Goal: Communication & Community: Connect with others

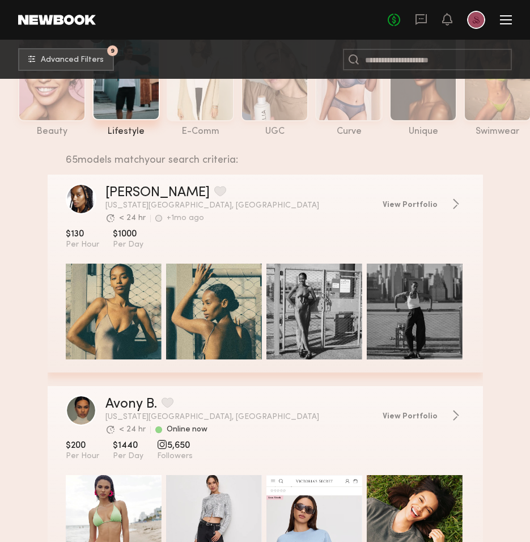
scroll to position [234, 0]
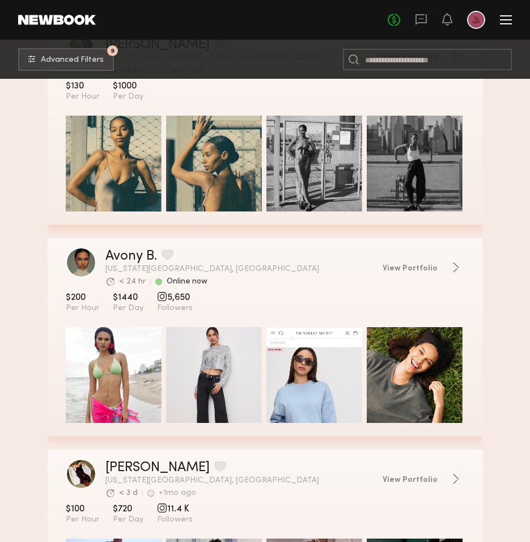
click at [125, 342] on div "grid" at bounding box center [114, 375] width 96 height 96
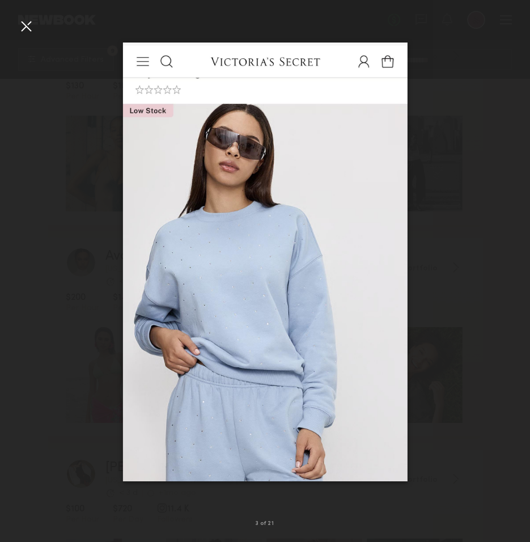
click at [28, 33] on div at bounding box center [26, 26] width 18 height 18
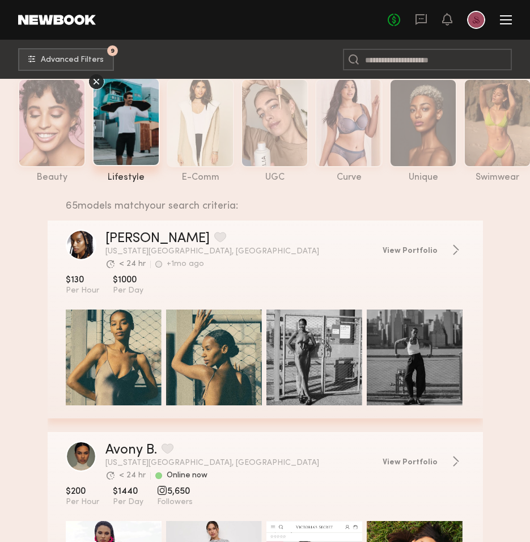
scroll to position [33, 0]
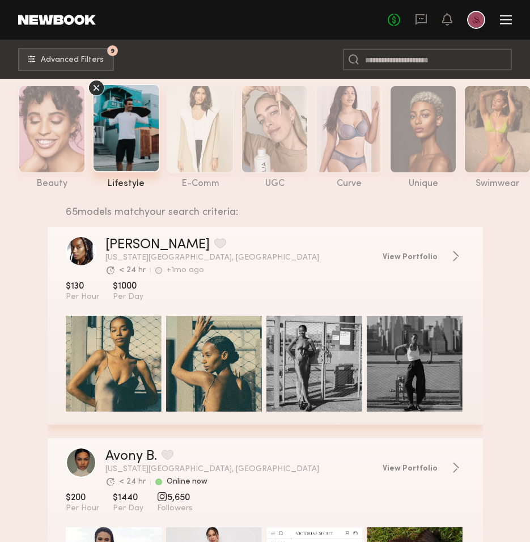
click at [122, 350] on div "grid" at bounding box center [114, 364] width 96 height 96
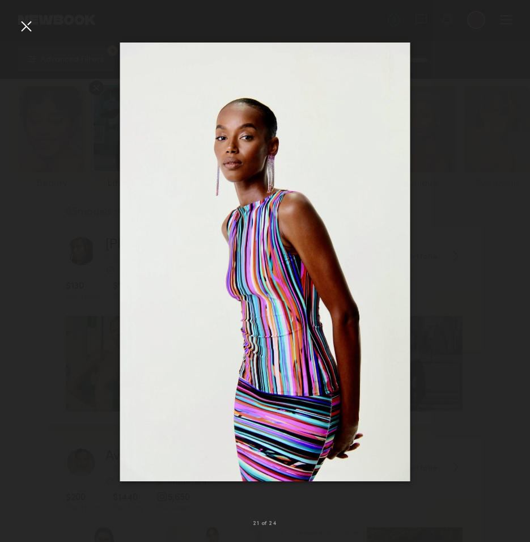
click at [23, 26] on div at bounding box center [26, 26] width 18 height 18
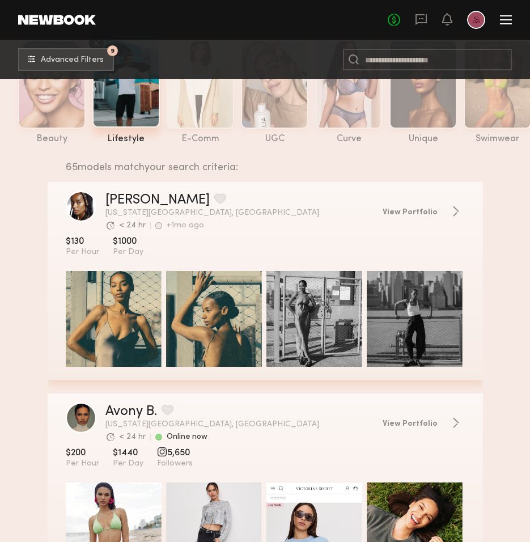
scroll to position [72, 0]
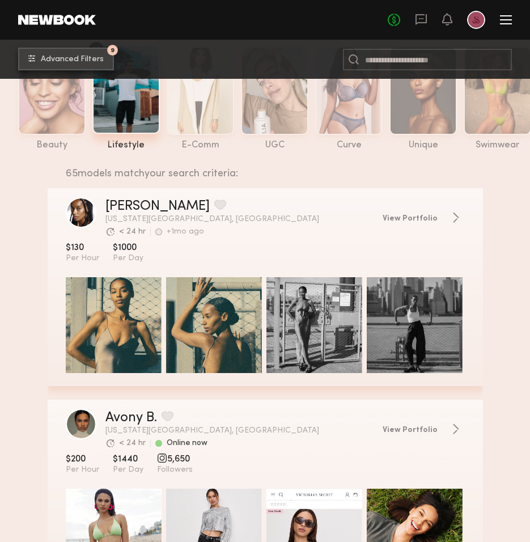
click at [51, 60] on span "Advanced Filters" at bounding box center [72, 60] width 63 height 8
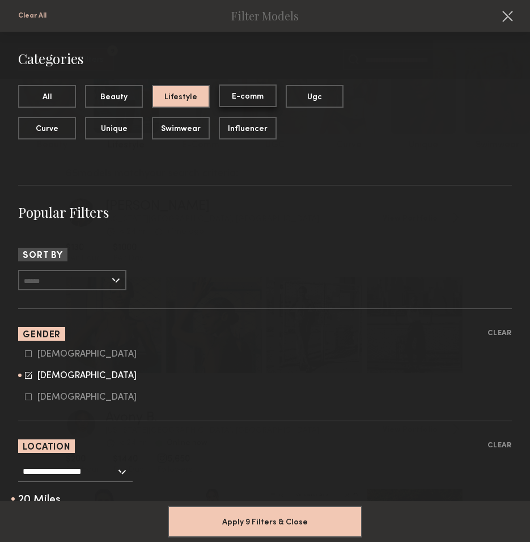
click at [225, 102] on button "E-comm" at bounding box center [248, 95] width 58 height 23
click at [189, 102] on button "Lifestyle" at bounding box center [181, 95] width 58 height 23
click at [235, 96] on button "E-comm" at bounding box center [248, 95] width 58 height 23
click at [198, 100] on button "Lifestyle" at bounding box center [181, 95] width 58 height 23
click at [96, 282] on input "text" at bounding box center [72, 280] width 108 height 20
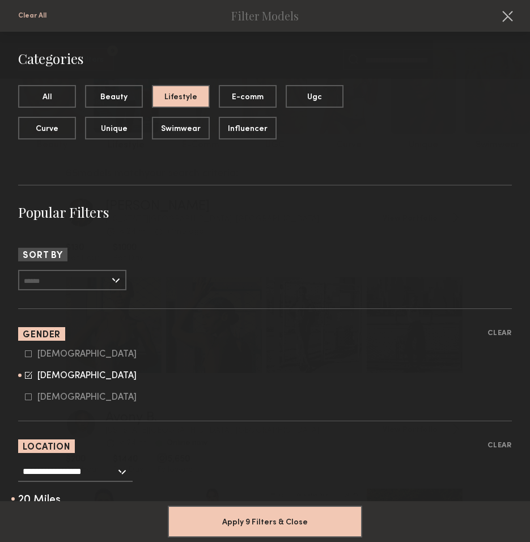
click at [158, 280] on div "Rate LOW TO HIGH HIGH TO LOW Experience LOW TO HIGH HIGH TO LOW" at bounding box center [265, 280] width 494 height 20
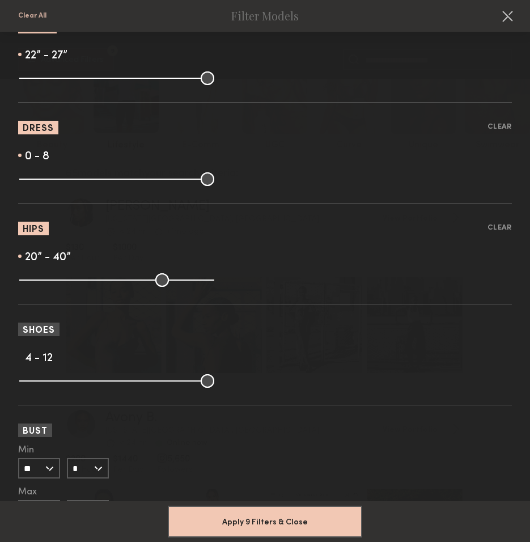
scroll to position [1242, 0]
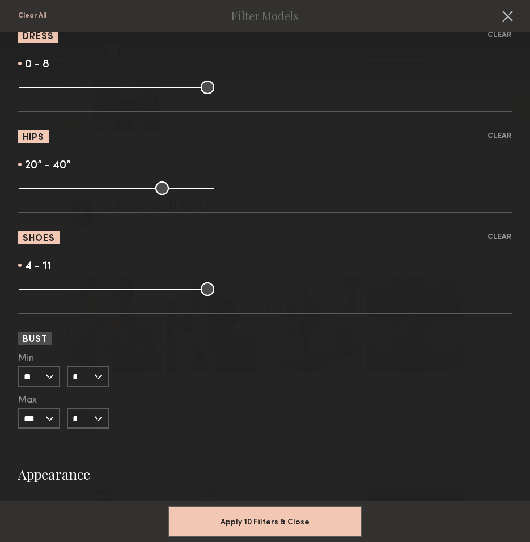
drag, startPoint x: 210, startPoint y: 290, endPoint x: 185, endPoint y: 291, distance: 25.0
type input "**"
click at [185, 291] on input "range" at bounding box center [116, 289] width 195 height 14
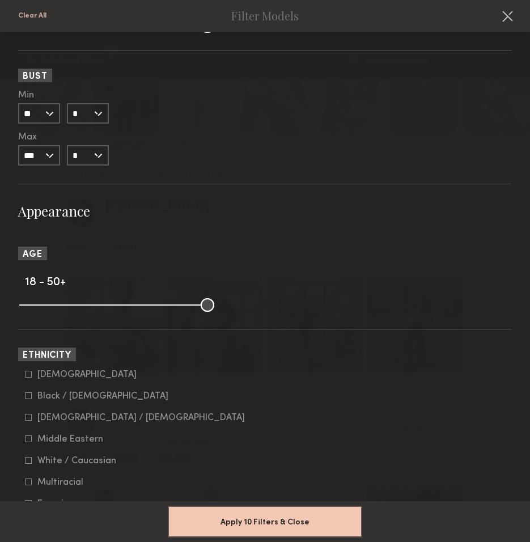
scroll to position [1512, 0]
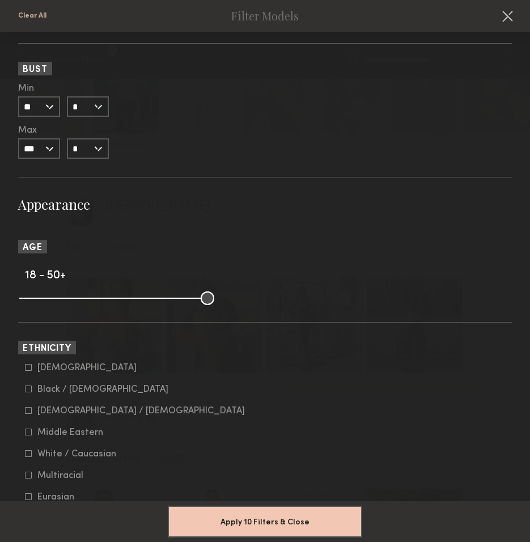
click at [98, 151] on input "*" at bounding box center [88, 148] width 42 height 20
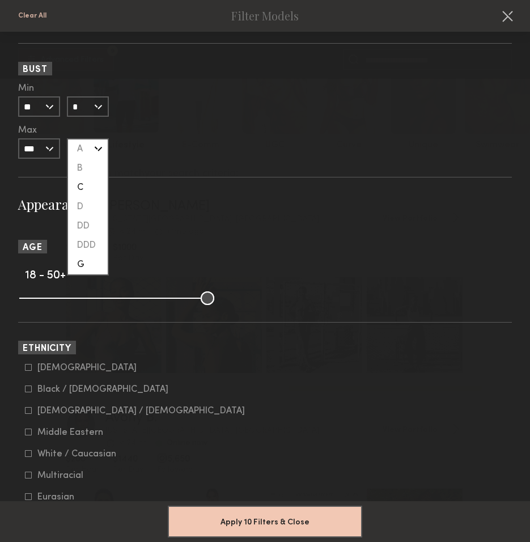
click at [88, 192] on div "C" at bounding box center [88, 187] width 40 height 19
type input "*"
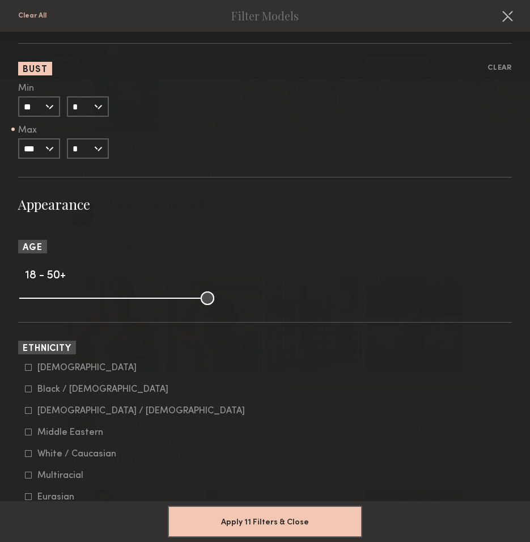
click at [49, 147] on input "***" at bounding box center [39, 148] width 42 height 20
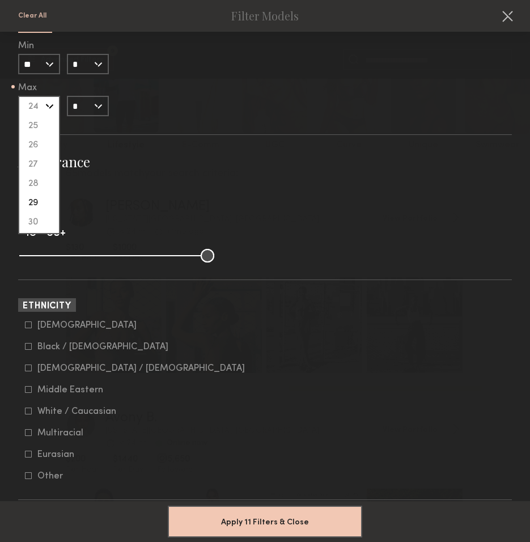
scroll to position [1565, 0]
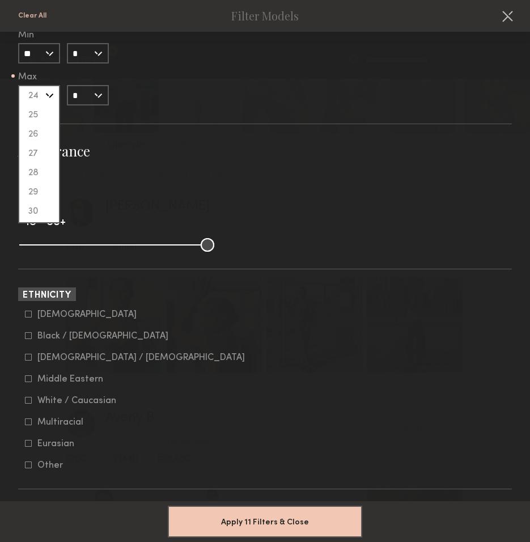
click at [81, 182] on section "Appearance Age 18 - 50+ Ethnicity Asian Black / African American Hispanic / Lat…" at bounding box center [265, 512] width 494 height 741
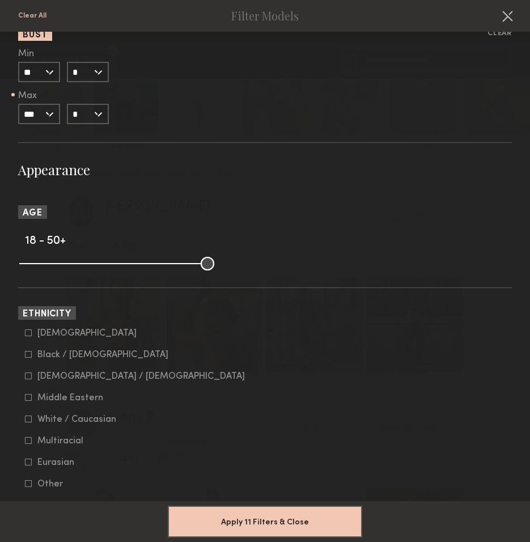
scroll to position [1536, 0]
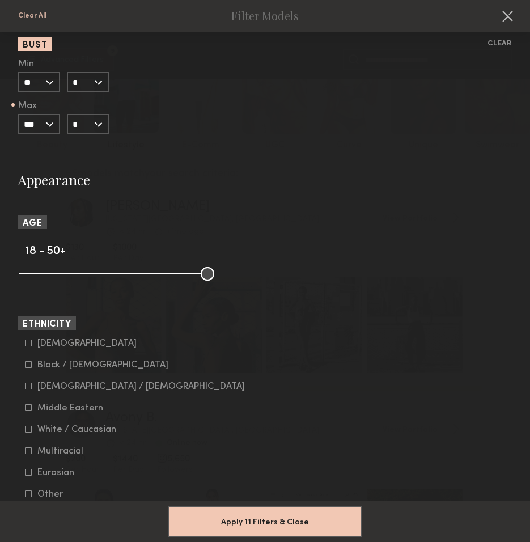
click at [96, 83] on input "*" at bounding box center [88, 82] width 42 height 20
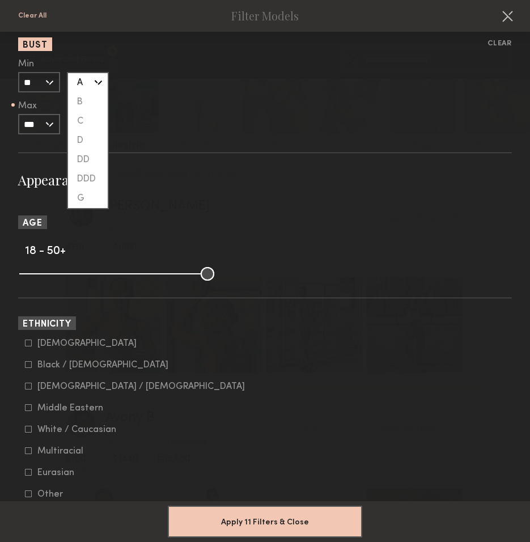
click at [96, 83] on div "A" at bounding box center [88, 82] width 40 height 19
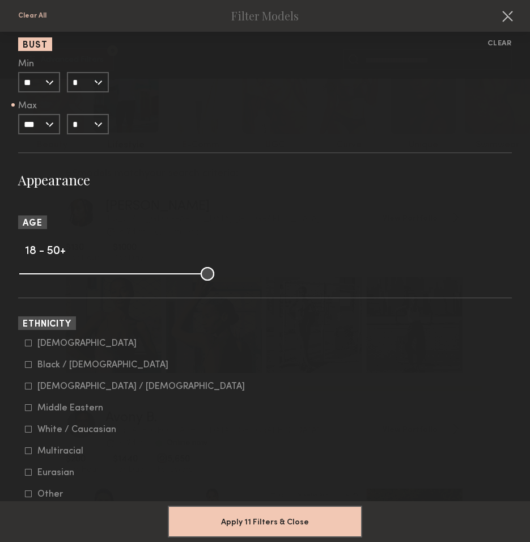
click at [44, 128] on input "***" at bounding box center [39, 124] width 42 height 20
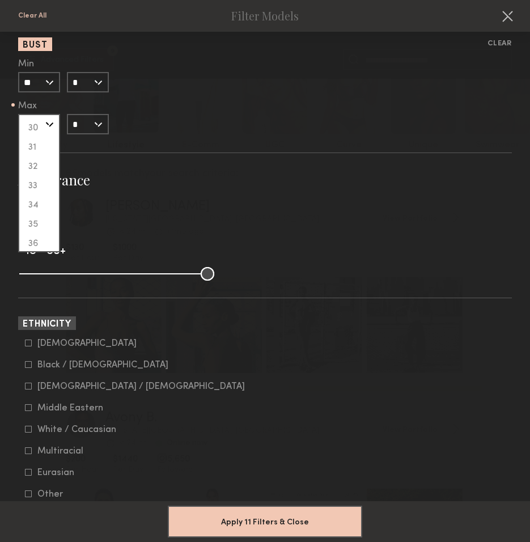
scroll to position [118, 0]
click at [39, 236] on div "36" at bounding box center [39, 238] width 40 height 19
type input "**"
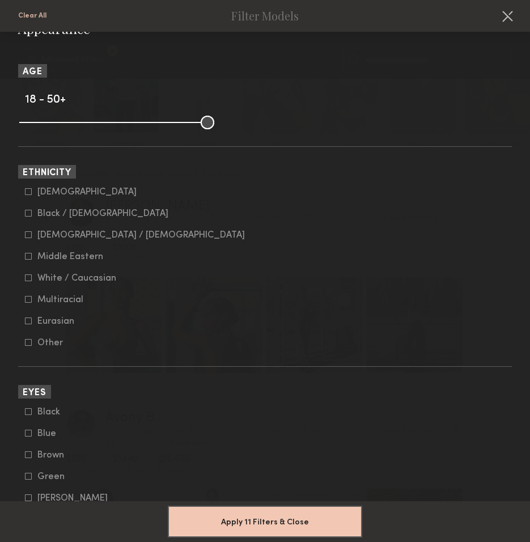
scroll to position [1689, 0]
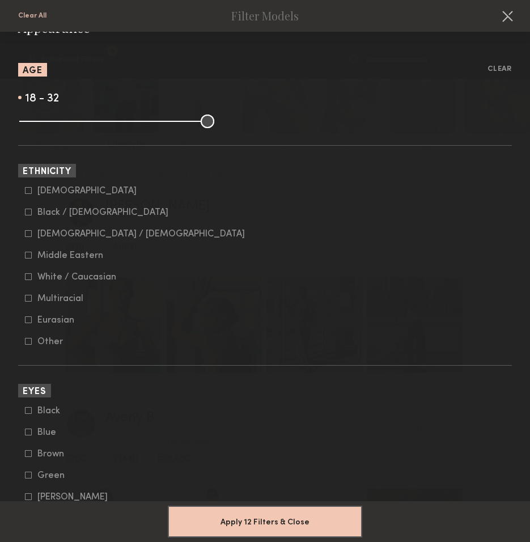
drag, startPoint x: 209, startPoint y: 123, endPoint x: 105, endPoint y: 126, distance: 103.8
type input "**"
click at [105, 126] on input "range" at bounding box center [116, 122] width 195 height 14
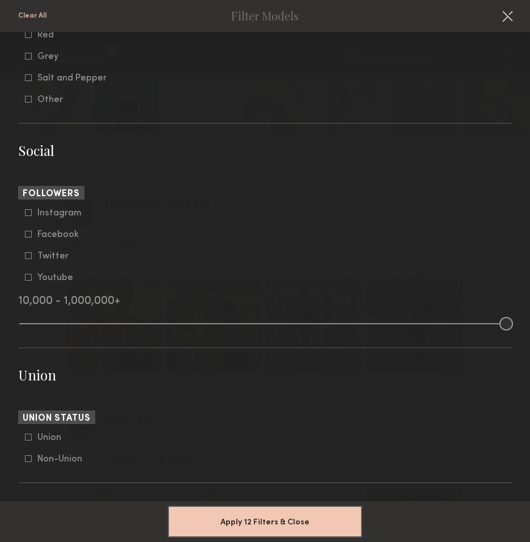
scroll to position [2306, 0]
click at [226, 519] on button "Apply 12 Filters & Close" at bounding box center [265, 521] width 195 height 32
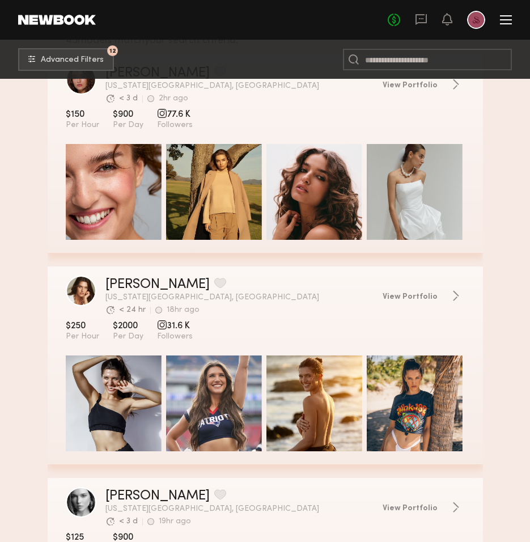
scroll to position [205, 0]
click at [109, 210] on div "grid" at bounding box center [114, 192] width 96 height 96
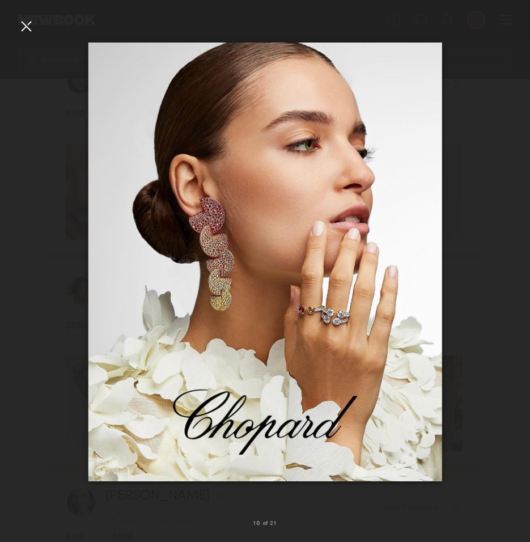
click at [24, 23] on div at bounding box center [26, 26] width 18 height 18
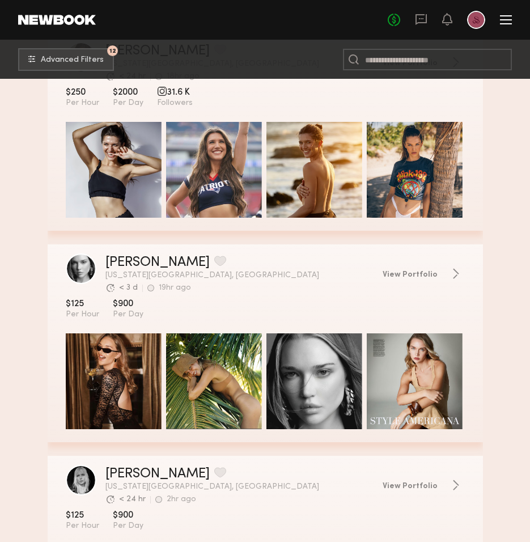
scroll to position [439, 0]
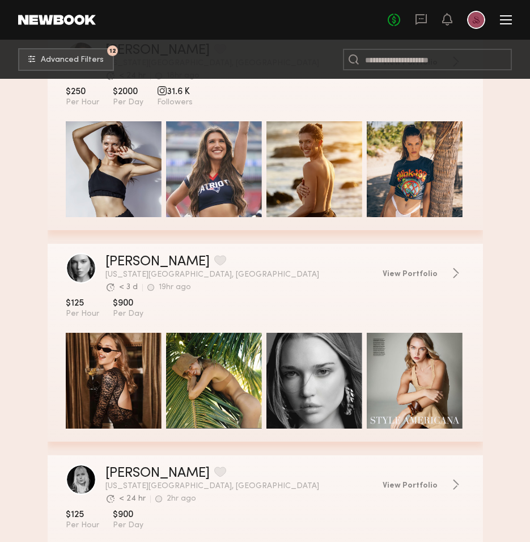
click at [104, 392] on div "grid" at bounding box center [114, 381] width 96 height 96
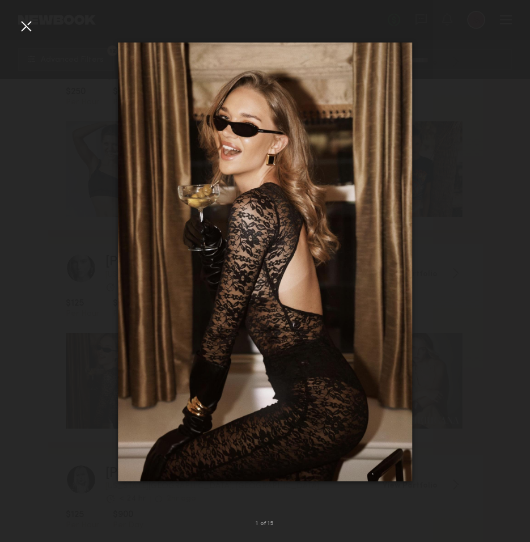
click at [29, 31] on div at bounding box center [26, 26] width 18 height 18
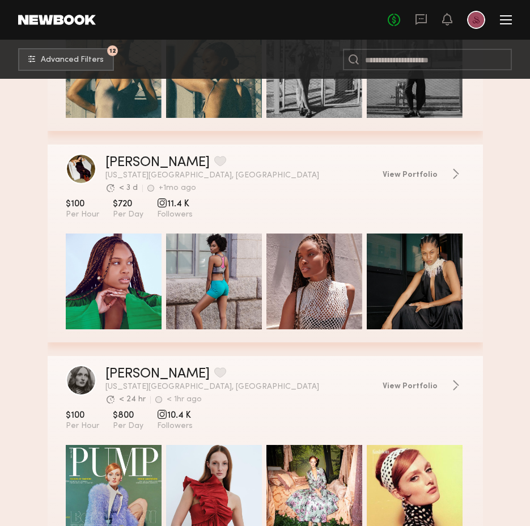
scroll to position [1599, 0]
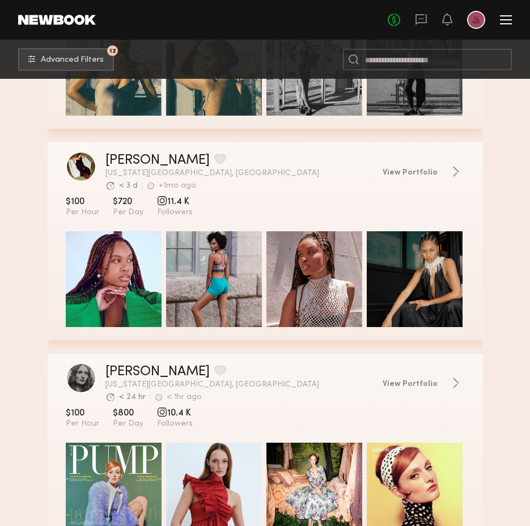
click at [103, 290] on div "grid" at bounding box center [114, 279] width 96 height 96
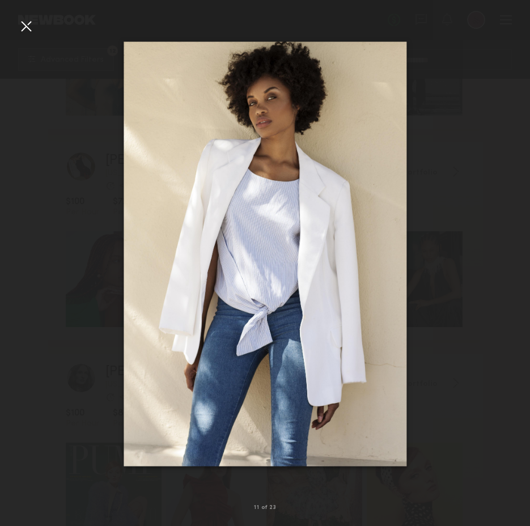
click at [28, 26] on div at bounding box center [26, 26] width 18 height 18
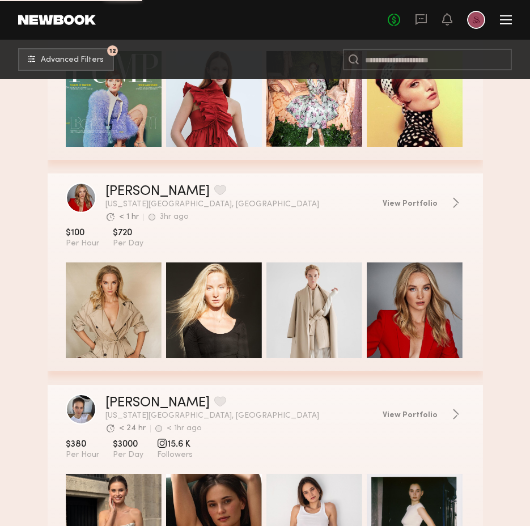
scroll to position [2011, 0]
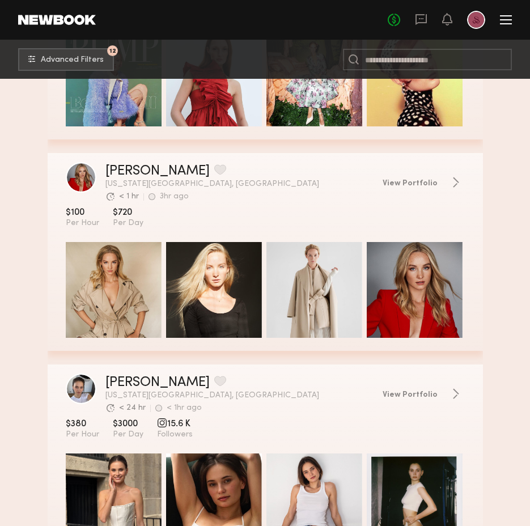
click at [108, 290] on div "grid" at bounding box center [114, 290] width 96 height 96
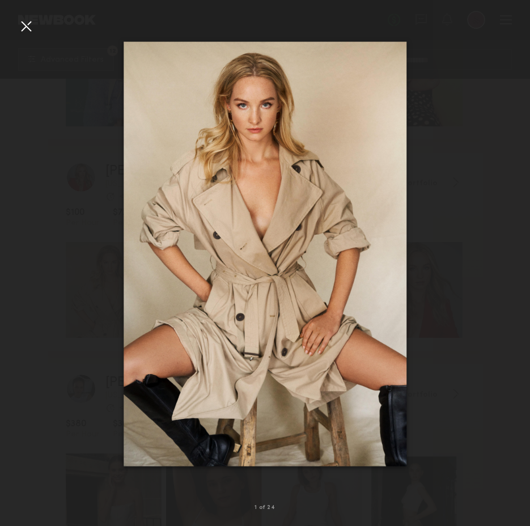
click at [27, 23] on div at bounding box center [26, 26] width 18 height 18
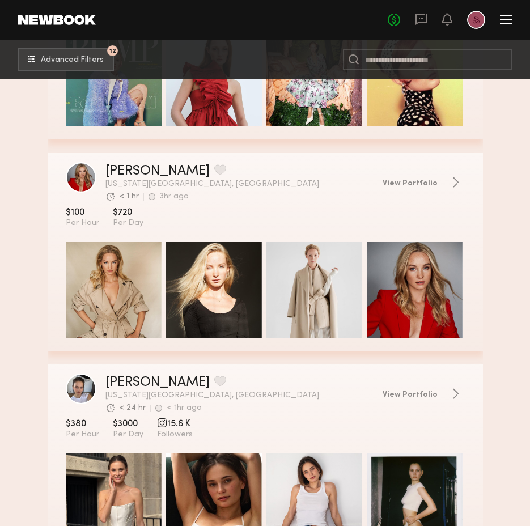
click at [223, 287] on div "grid" at bounding box center [214, 290] width 96 height 96
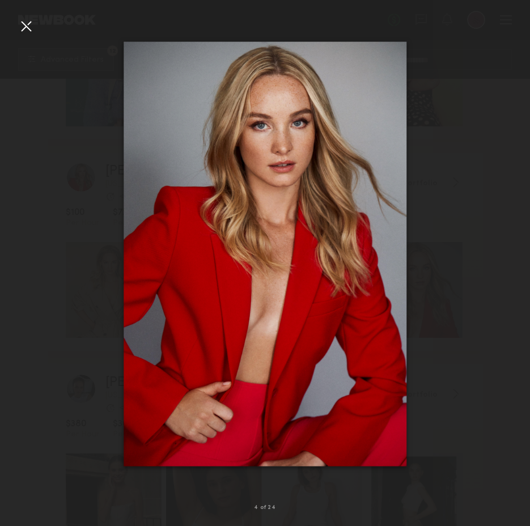
click at [28, 27] on div at bounding box center [26, 26] width 18 height 18
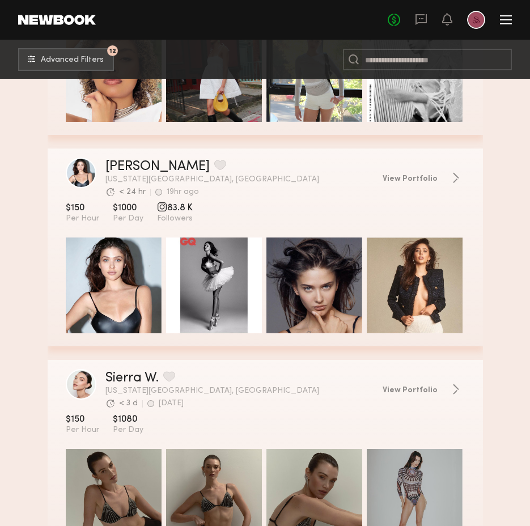
scroll to position [2654, 0]
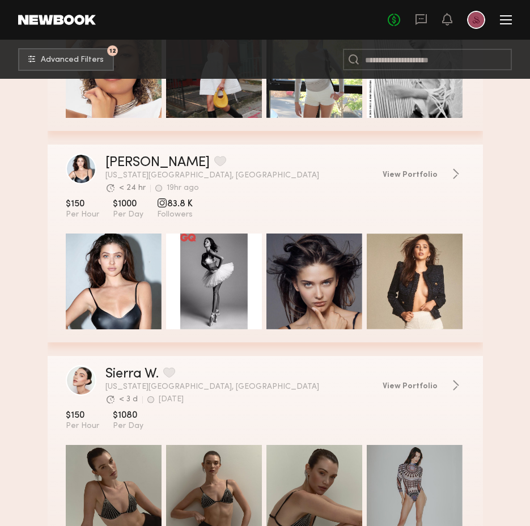
click at [412, 280] on div "grid" at bounding box center [415, 282] width 96 height 96
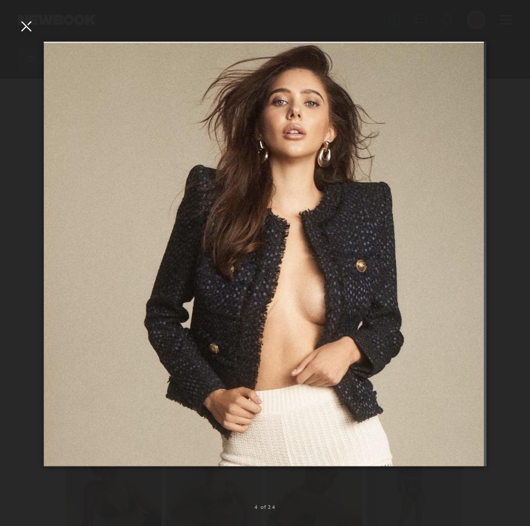
click at [23, 24] on div at bounding box center [26, 26] width 18 height 18
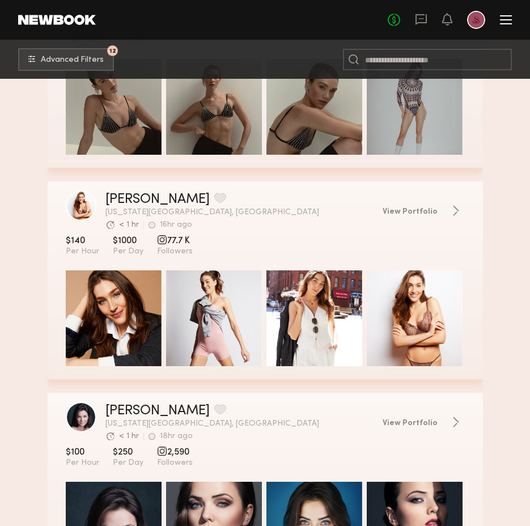
scroll to position [3073, 0]
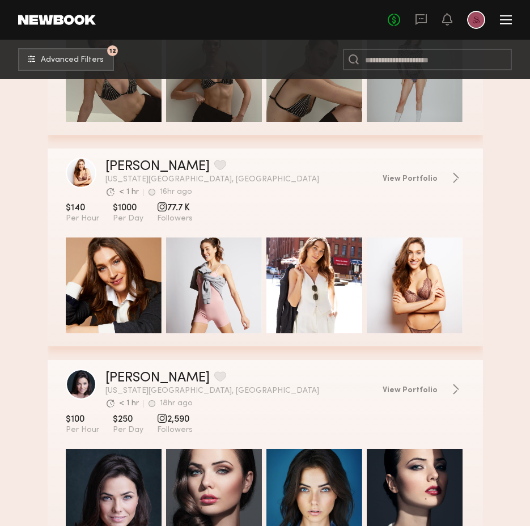
click at [430, 277] on div "grid" at bounding box center [415, 286] width 96 height 96
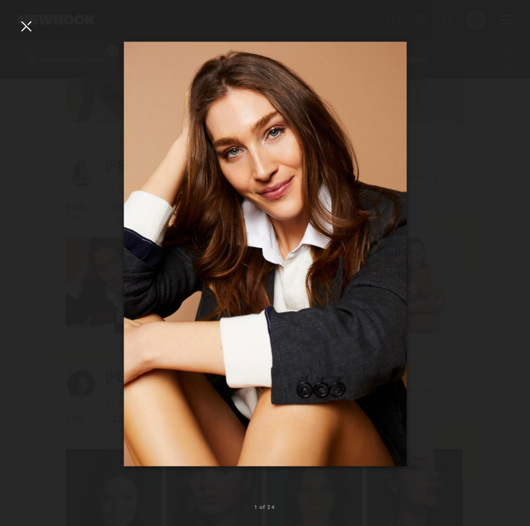
click at [27, 20] on div at bounding box center [26, 26] width 18 height 18
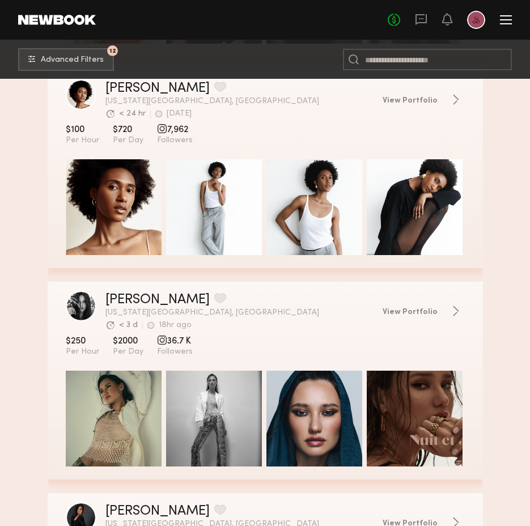
scroll to position [4000, 0]
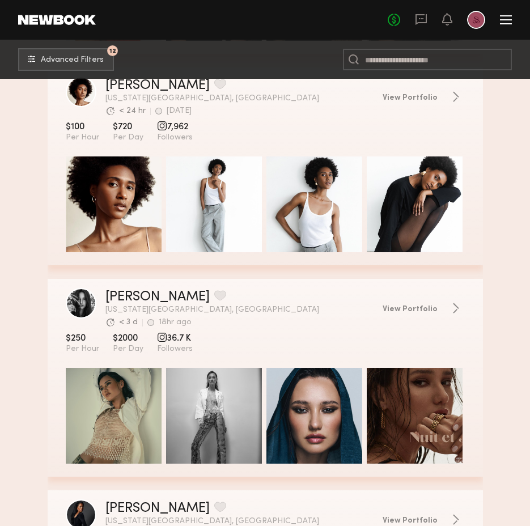
click at [117, 246] on div "grid" at bounding box center [114, 205] width 96 height 96
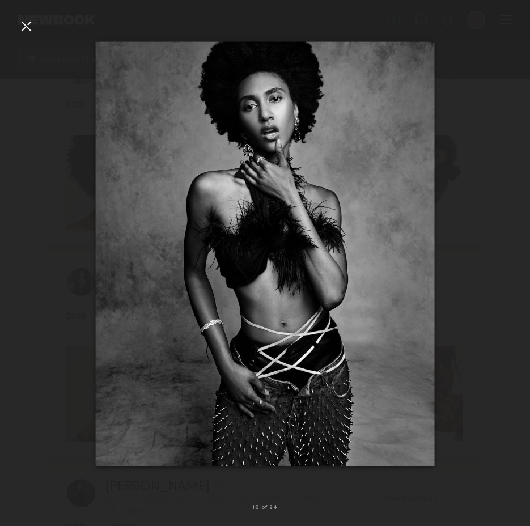
scroll to position [4023, 0]
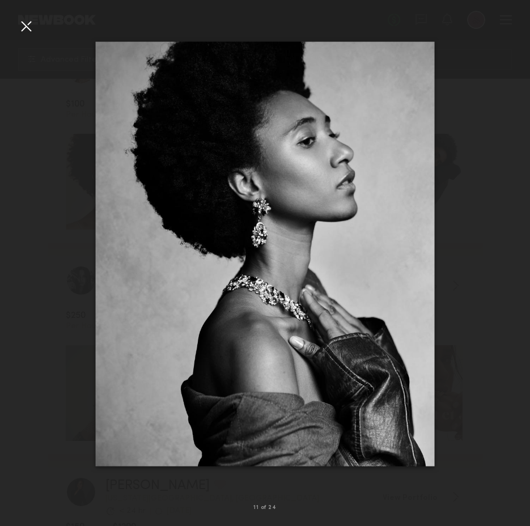
click at [22, 29] on div at bounding box center [26, 26] width 18 height 18
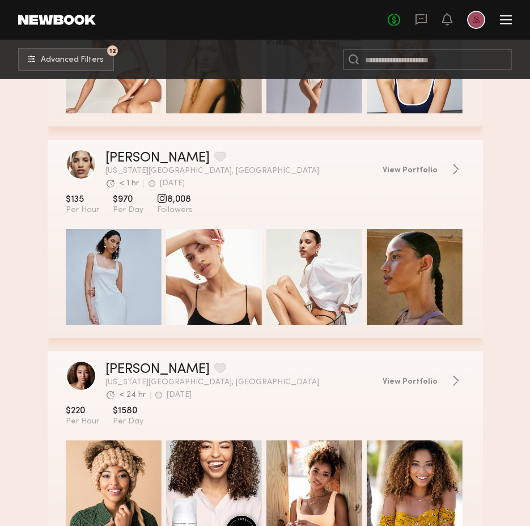
scroll to position [5838, 0]
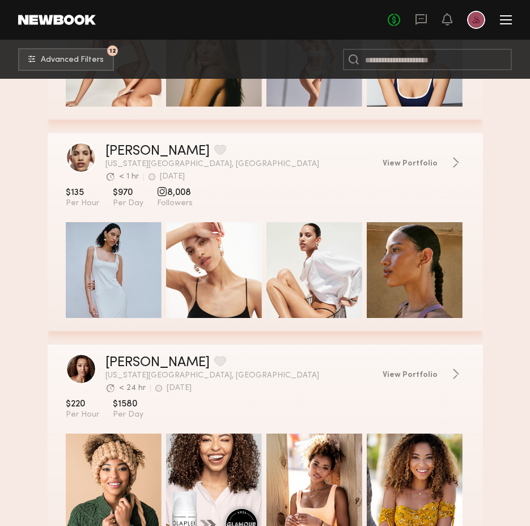
click at [121, 238] on div "grid" at bounding box center [114, 270] width 96 height 96
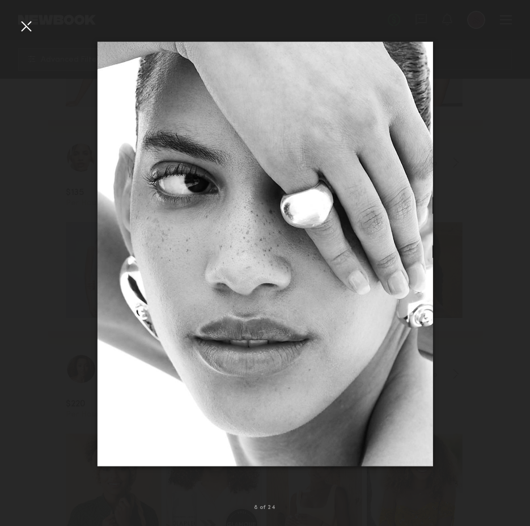
click at [28, 29] on div at bounding box center [26, 26] width 18 height 18
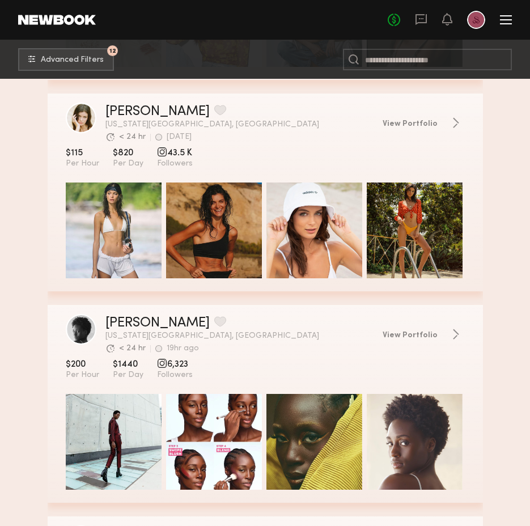
scroll to position [6516, 0]
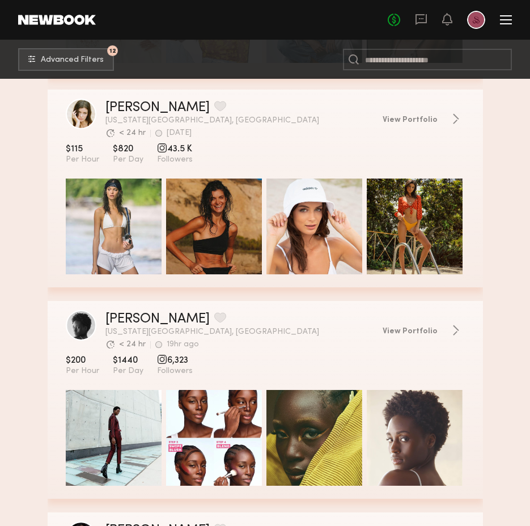
click at [115, 197] on div "grid" at bounding box center [114, 227] width 96 height 96
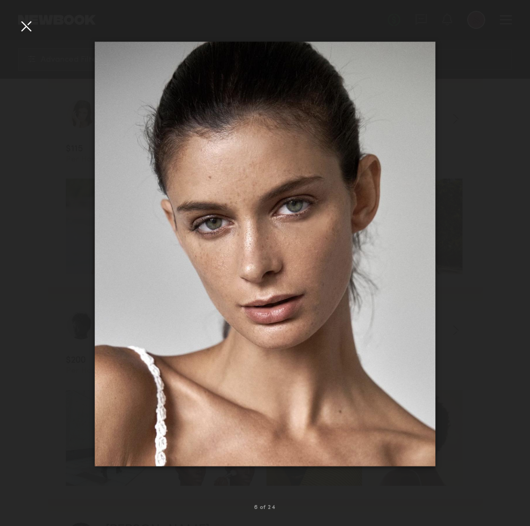
click at [28, 29] on div at bounding box center [26, 26] width 18 height 18
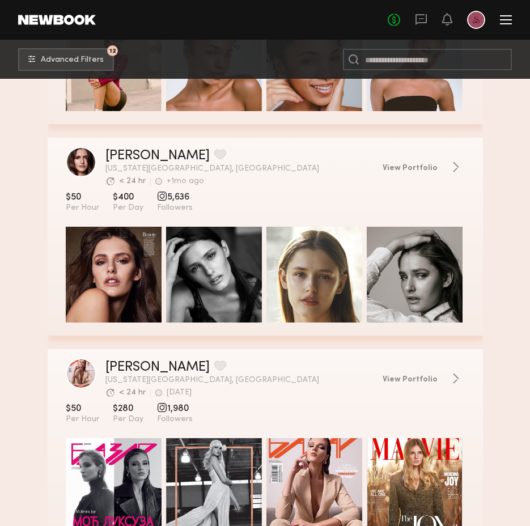
scroll to position [8164, 0]
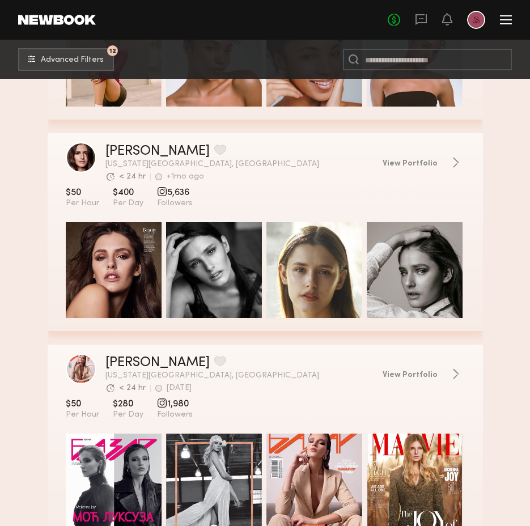
click at [112, 267] on div "grid" at bounding box center [114, 270] width 96 height 96
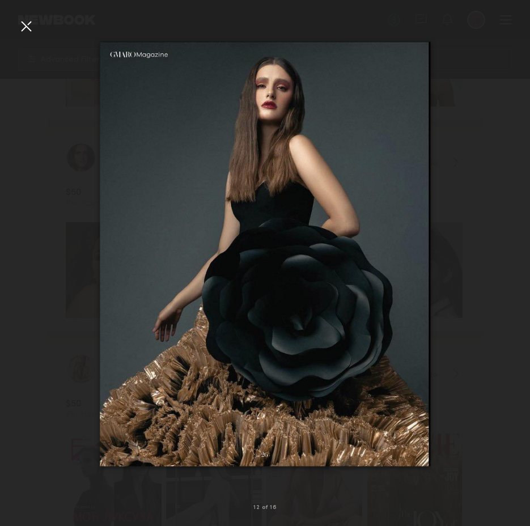
click at [29, 27] on div at bounding box center [26, 26] width 18 height 18
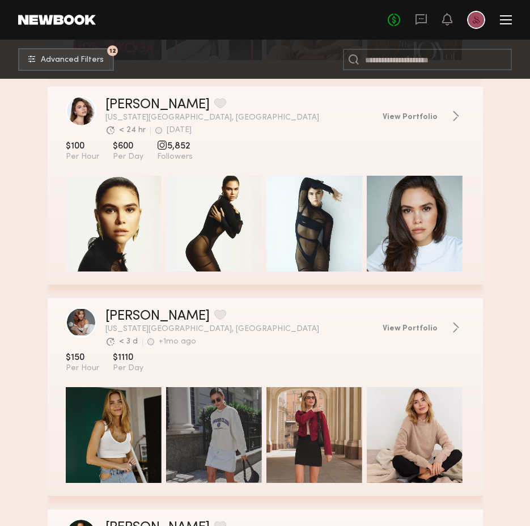
scroll to position [8643, 0]
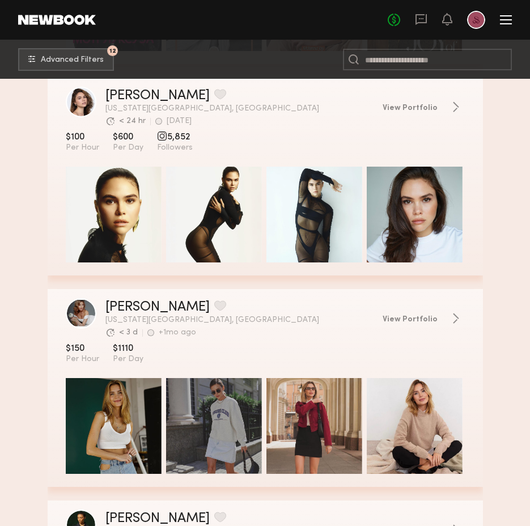
click at [418, 215] on div "grid" at bounding box center [415, 215] width 96 height 96
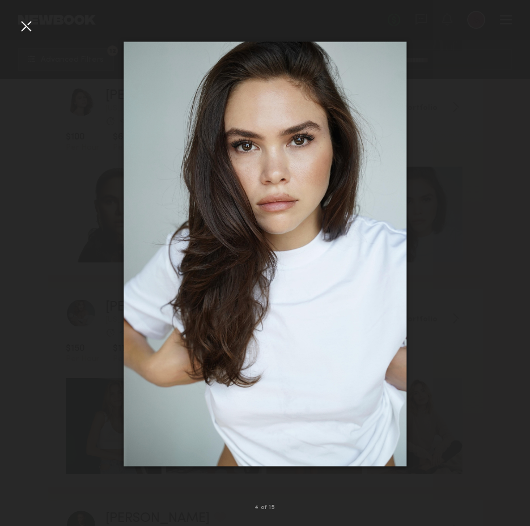
click at [19, 27] on div at bounding box center [26, 26] width 18 height 18
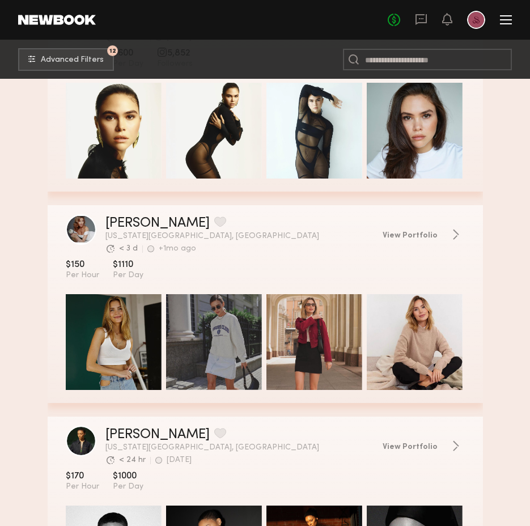
scroll to position [8739, 0]
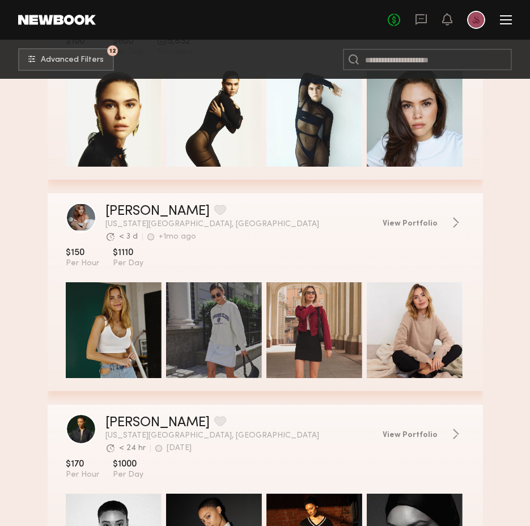
click at [111, 335] on div "grid" at bounding box center [114, 330] width 96 height 96
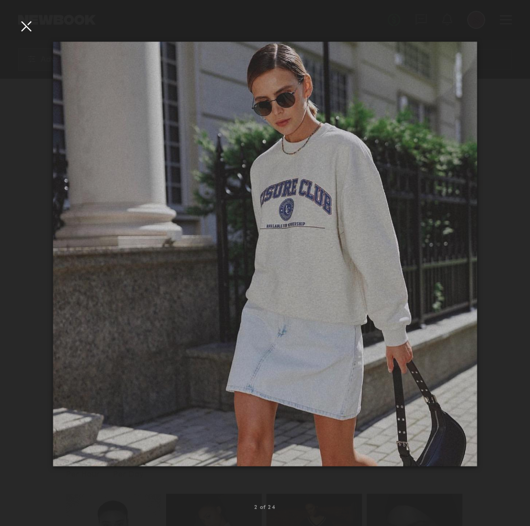
click at [20, 27] on div at bounding box center [26, 26] width 18 height 18
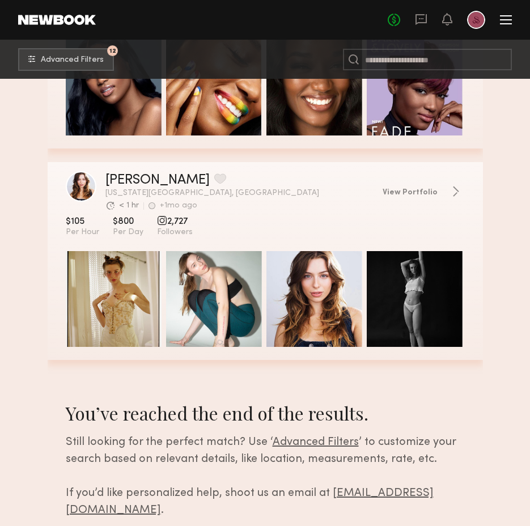
scroll to position [9407, 0]
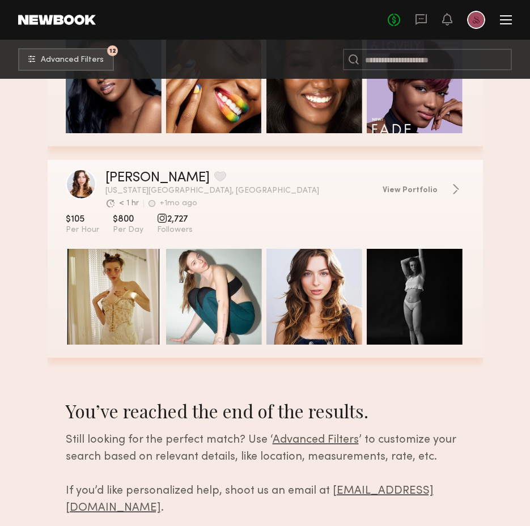
click at [89, 268] on div "grid" at bounding box center [114, 297] width 96 height 96
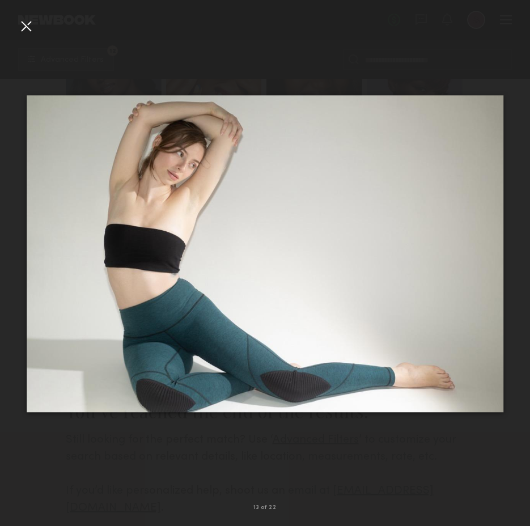
click at [20, 26] on div at bounding box center [26, 26] width 18 height 18
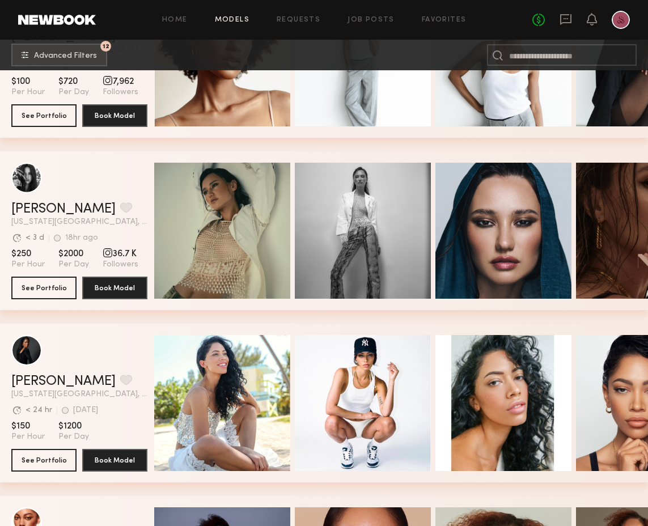
scroll to position [3312, 0]
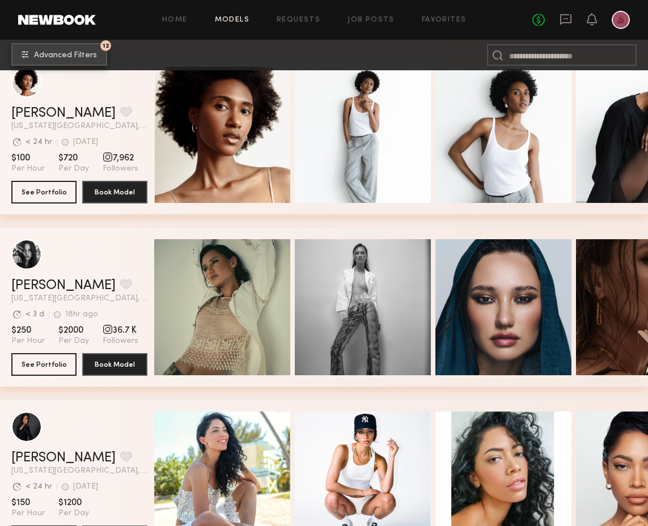
click at [49, 53] on span "Advanced Filters" at bounding box center [65, 56] width 63 height 8
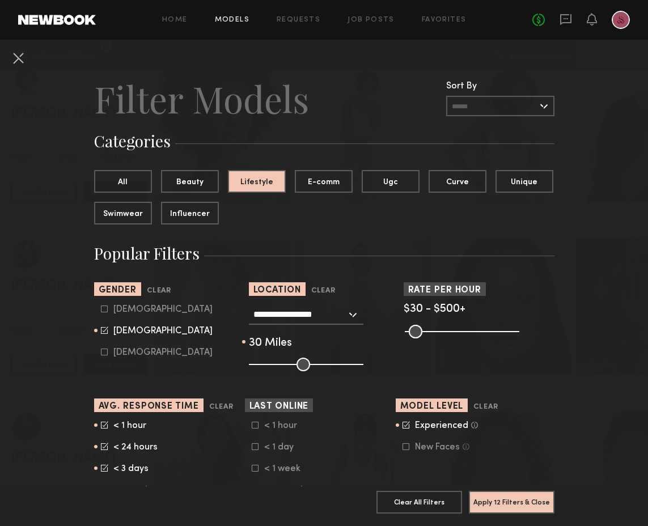
drag, startPoint x: 269, startPoint y: 364, endPoint x: 284, endPoint y: 364, distance: 14.2
type input "**"
click at [284, 364] on input "range" at bounding box center [306, 365] width 115 height 14
click at [516, 505] on button "Apply 12 Filters & Close" at bounding box center [512, 502] width 86 height 23
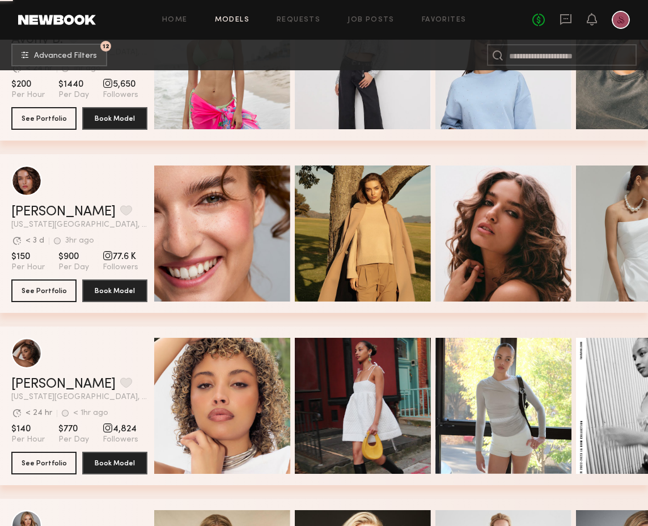
scroll to position [1322, 0]
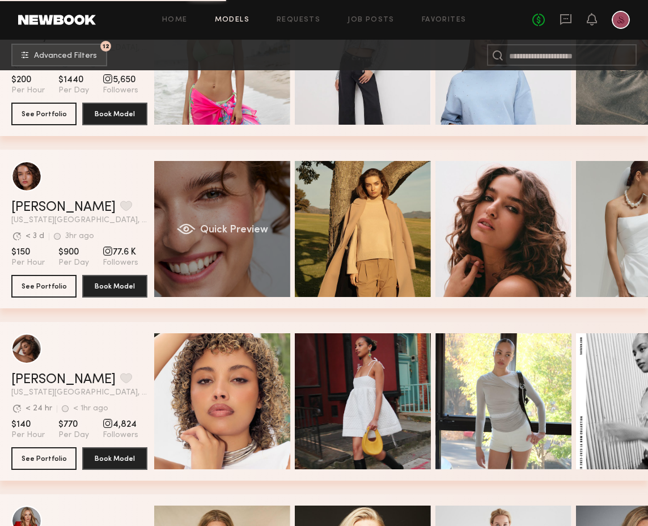
click at [225, 282] on div "Quick Preview" at bounding box center [222, 229] width 136 height 136
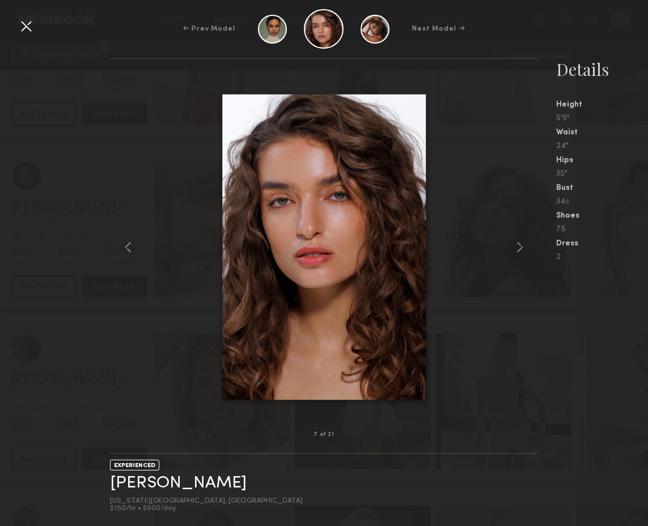
click at [29, 27] on div at bounding box center [26, 26] width 18 height 18
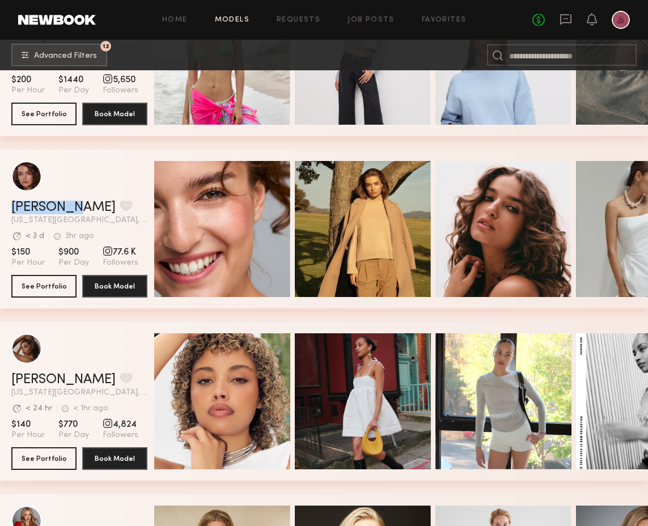
click at [117, 334] on div "grid" at bounding box center [79, 348] width 136 height 31
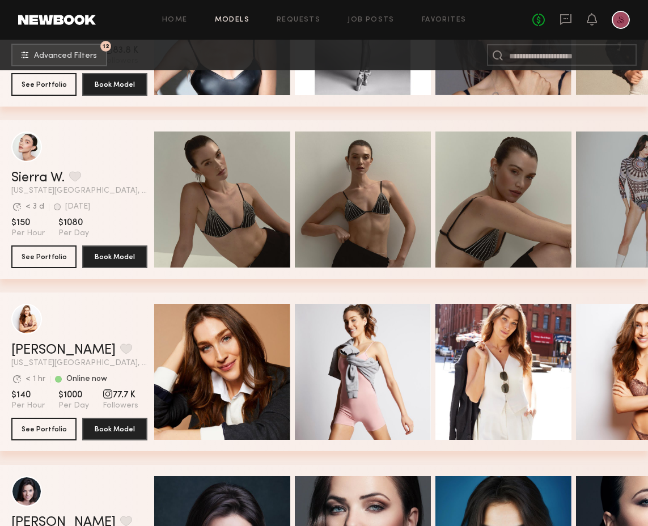
scroll to position [2388, 0]
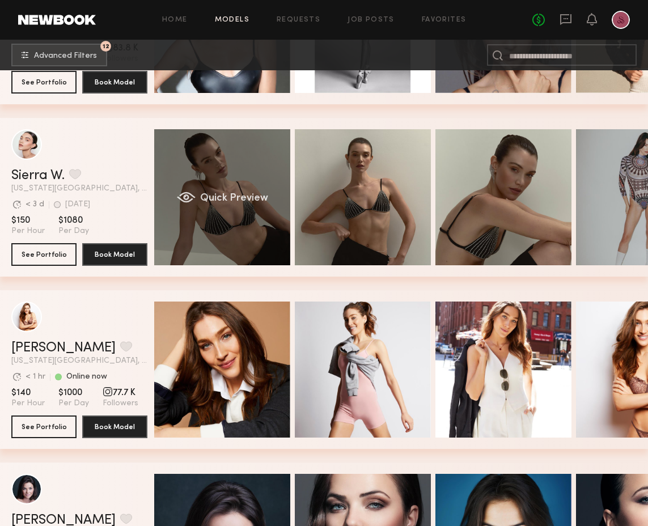
click at [210, 198] on span "Quick Preview" at bounding box center [234, 198] width 68 height 10
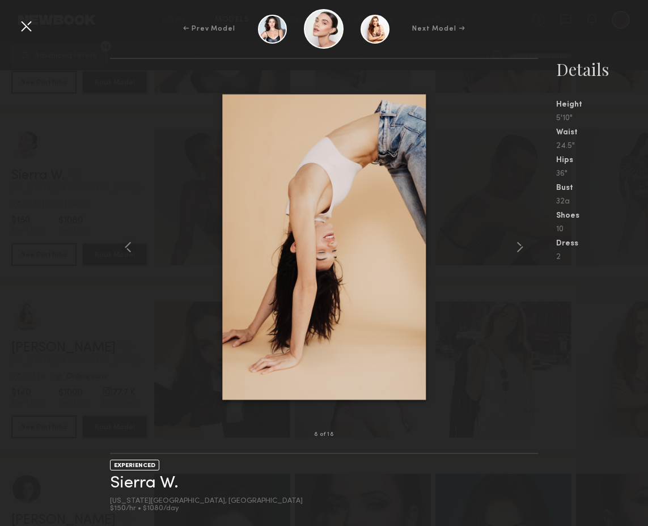
click at [28, 24] on div at bounding box center [26, 26] width 18 height 18
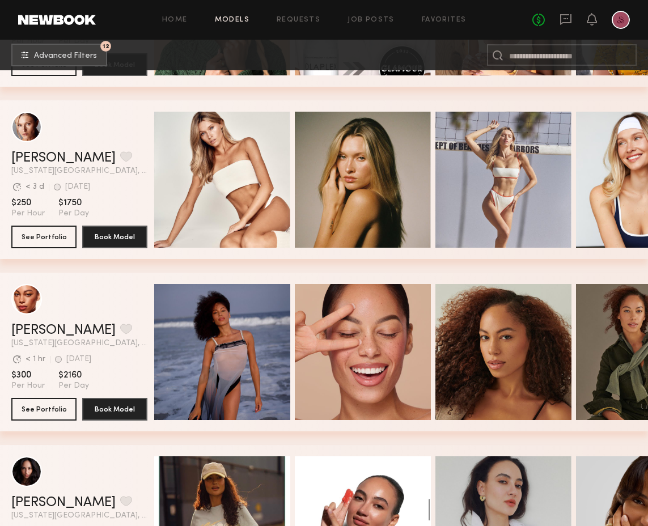
scroll to position [3789, 0]
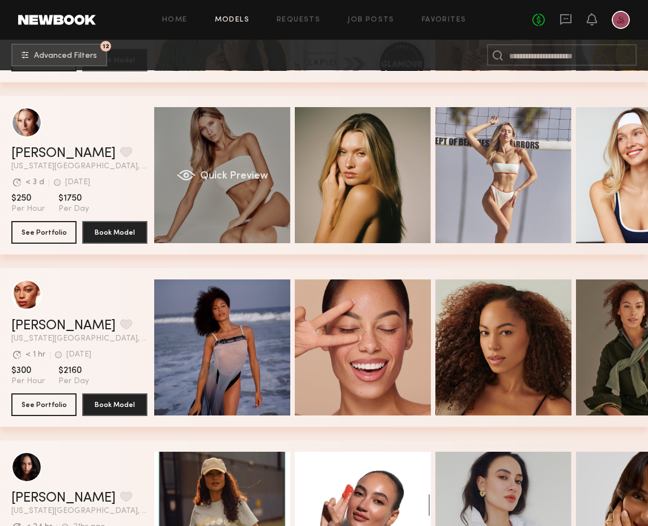
click at [202, 186] on div "Quick Preview" at bounding box center [222, 175] width 136 height 136
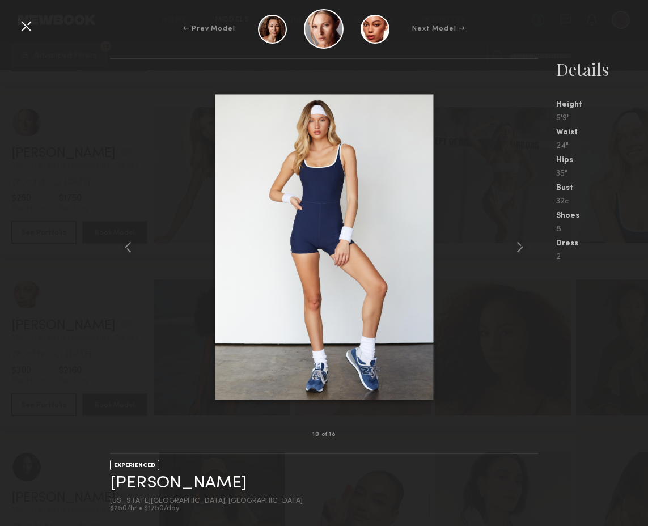
click at [22, 27] on div at bounding box center [26, 26] width 18 height 18
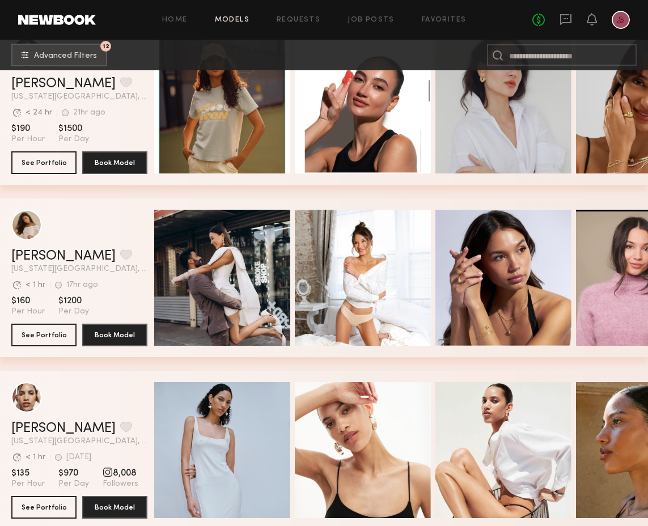
scroll to position [4206, 0]
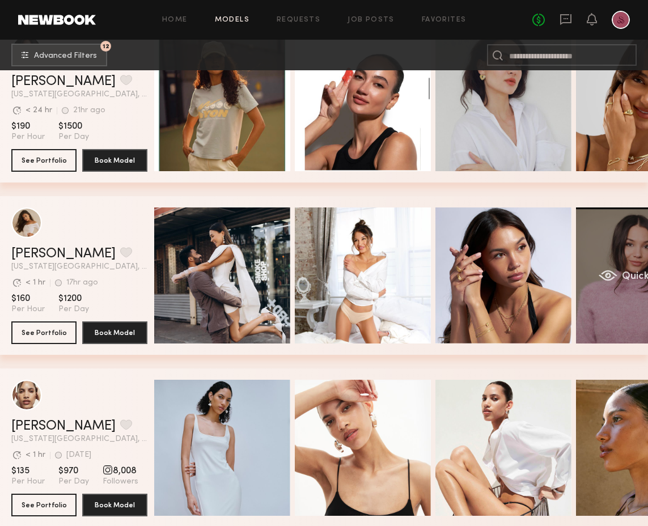
click at [611, 264] on div "Quick Preview" at bounding box center [644, 276] width 136 height 136
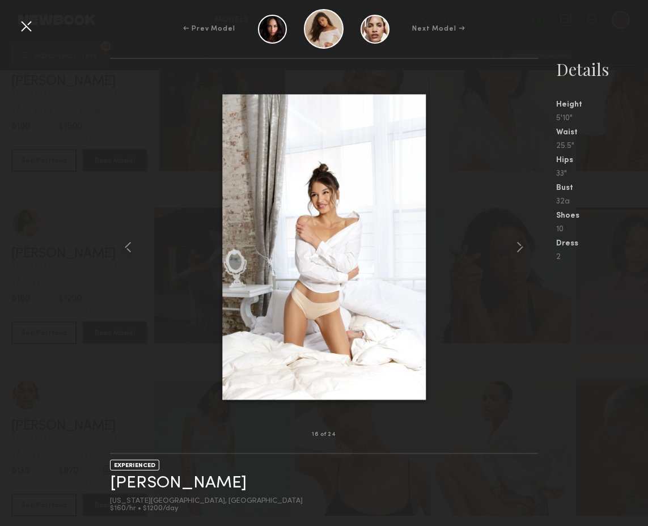
click at [26, 23] on div at bounding box center [26, 26] width 18 height 18
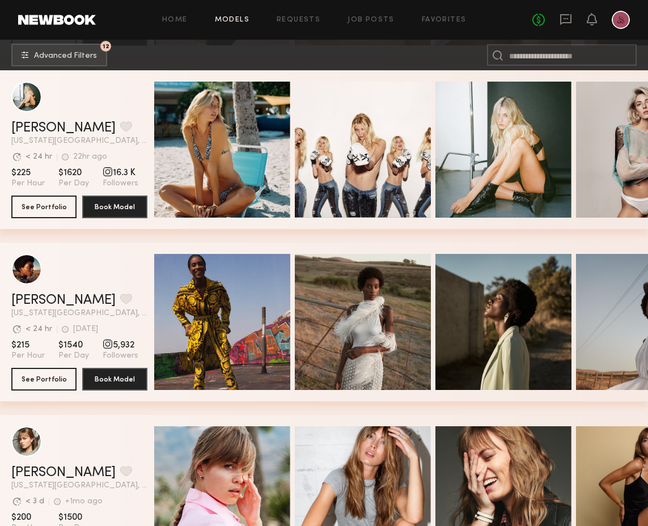
scroll to position [6230, 0]
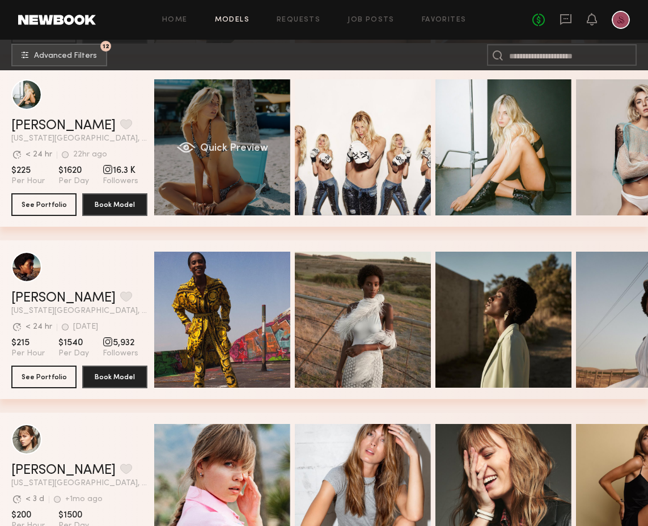
click at [230, 174] on div "Quick Preview" at bounding box center [222, 147] width 136 height 136
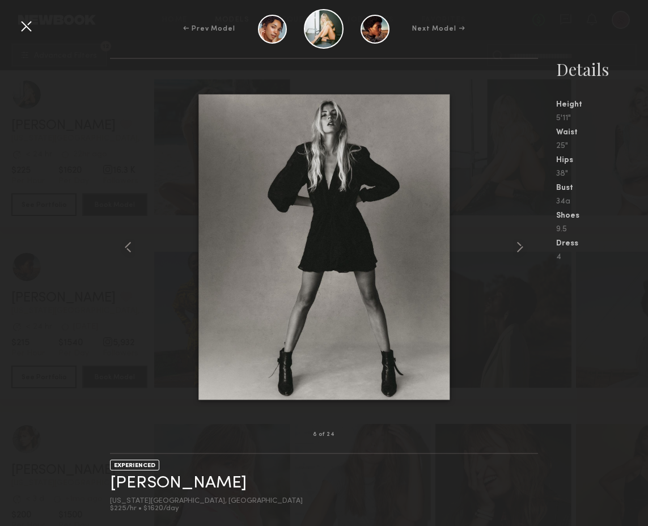
click at [30, 27] on div at bounding box center [26, 26] width 18 height 18
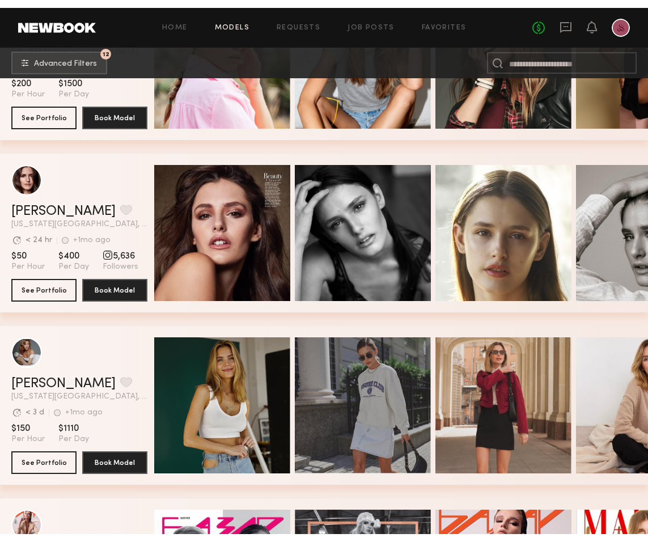
scroll to position [6670, 0]
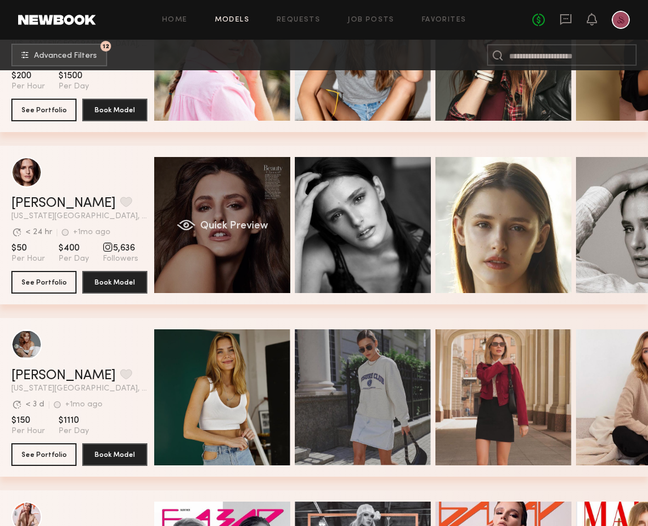
click at [261, 253] on div "Quick Preview" at bounding box center [222, 225] width 136 height 136
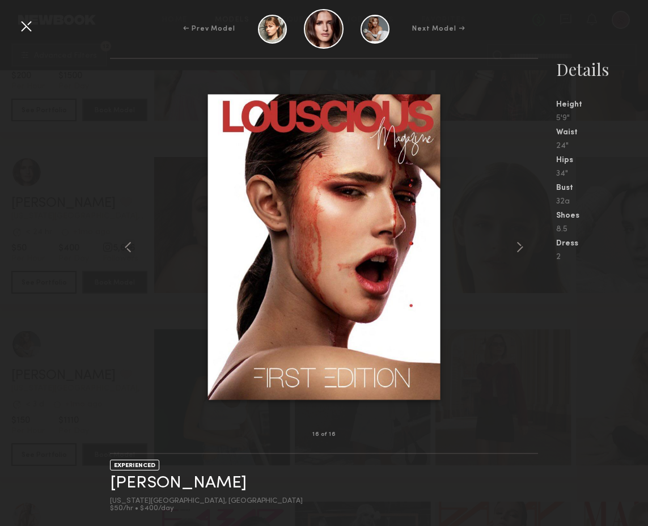
click at [17, 29] on div at bounding box center [26, 26] width 18 height 18
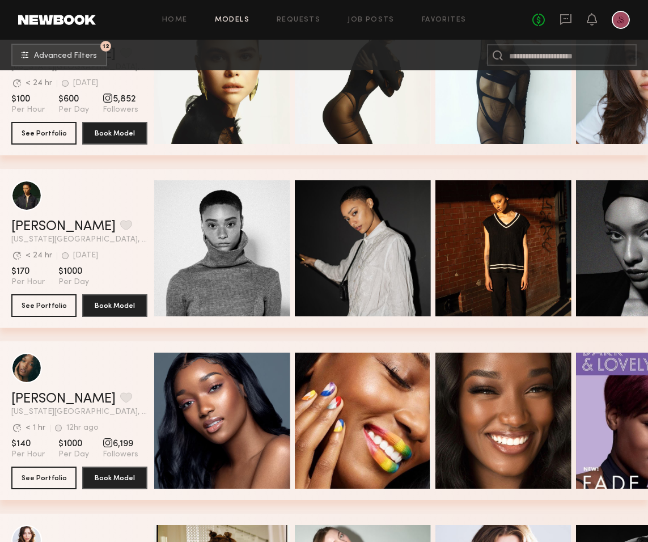
scroll to position [7329, 0]
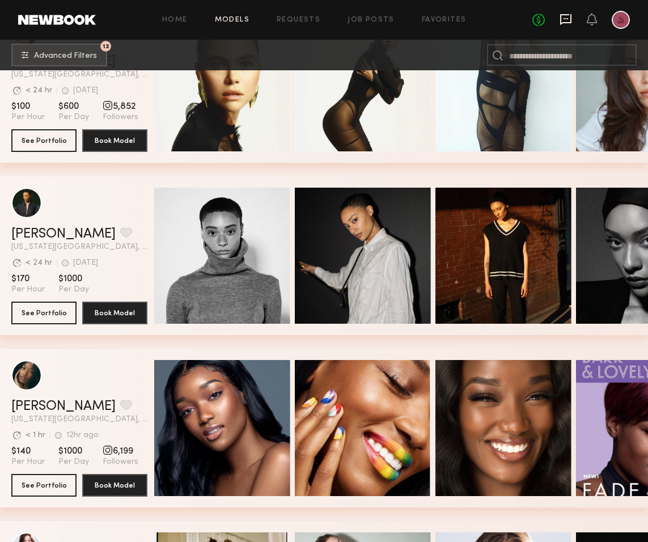
click at [569, 20] on icon at bounding box center [566, 19] width 12 height 12
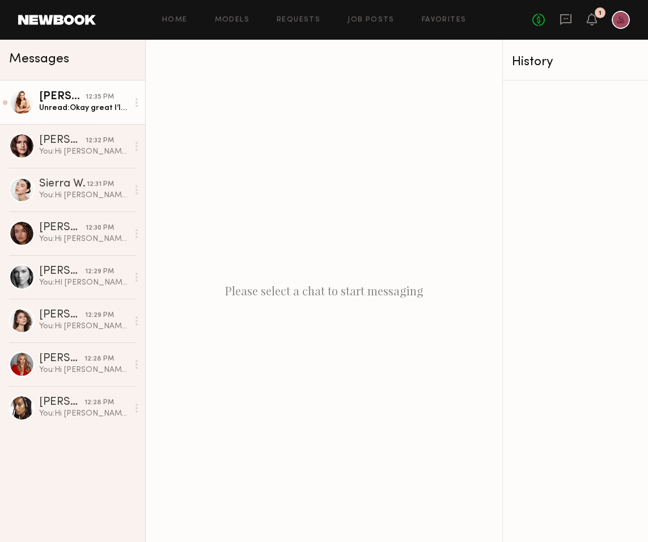
click at [76, 96] on div "Sarah D." at bounding box center [62, 96] width 46 height 11
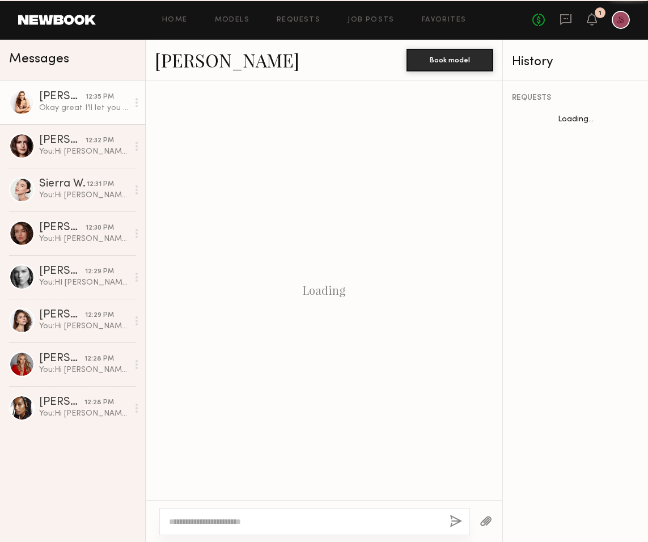
scroll to position [514, 0]
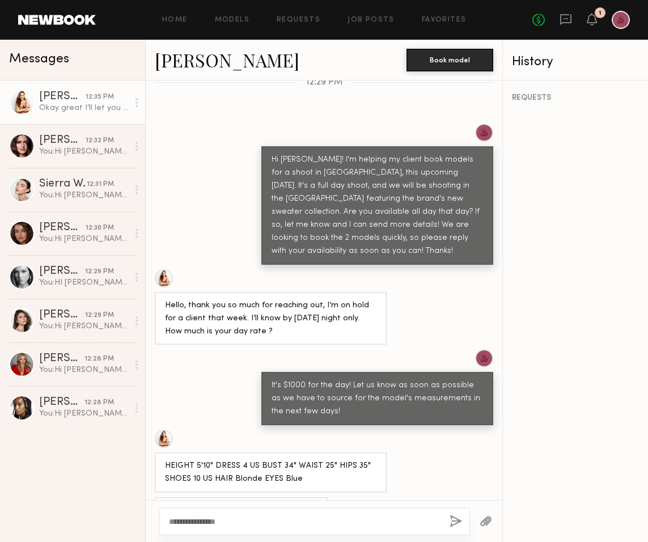
type textarea "**********"
click at [453, 521] on button "button" at bounding box center [456, 522] width 12 height 14
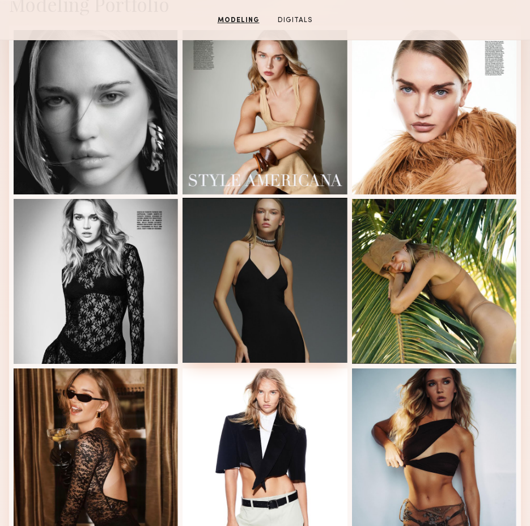
scroll to position [321, 0]
click at [244, 238] on div at bounding box center [265, 280] width 164 height 164
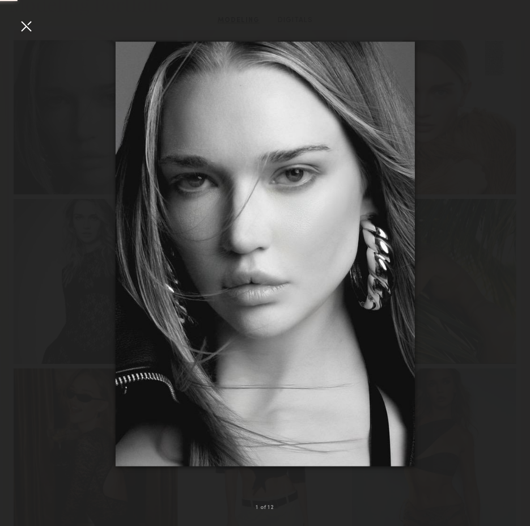
click at [29, 26] on div at bounding box center [26, 26] width 18 height 18
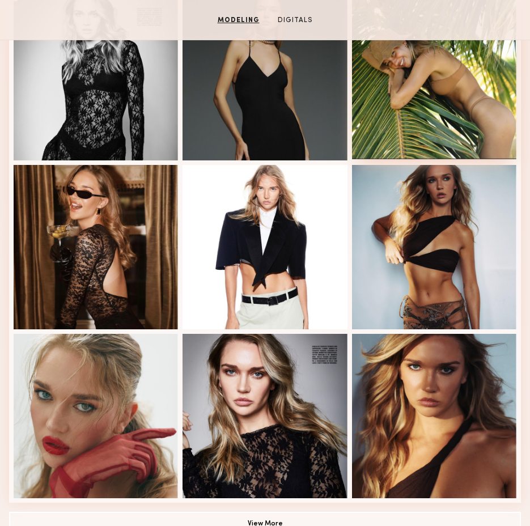
scroll to position [546, 0]
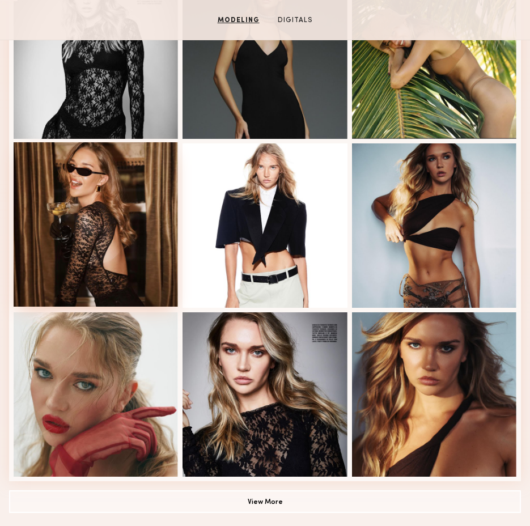
click at [108, 277] on div at bounding box center [96, 224] width 164 height 164
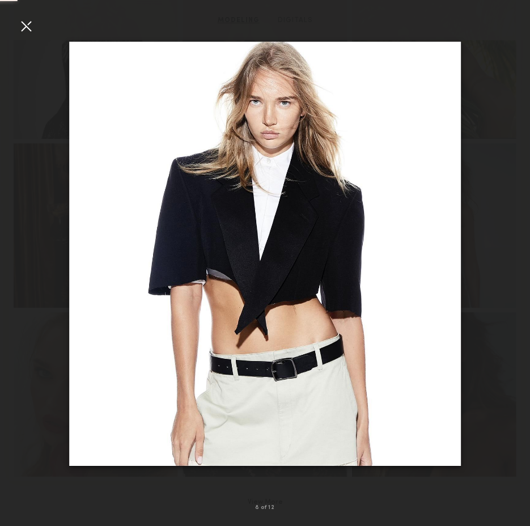
click at [27, 21] on div at bounding box center [26, 26] width 18 height 18
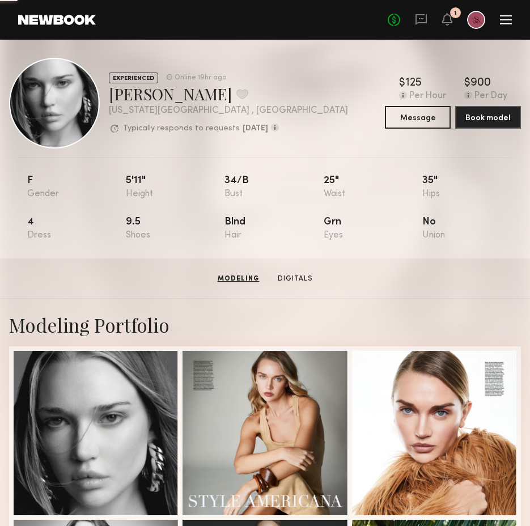
scroll to position [0, 0]
click at [416, 116] on button "Message" at bounding box center [418, 116] width 66 height 23
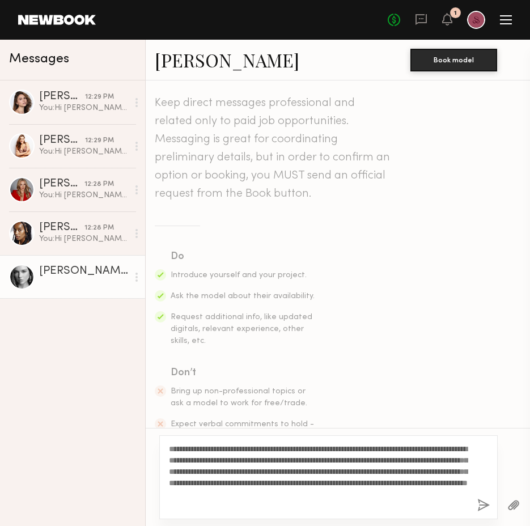
type textarea "**********"
click at [481, 505] on button "button" at bounding box center [483, 506] width 12 height 14
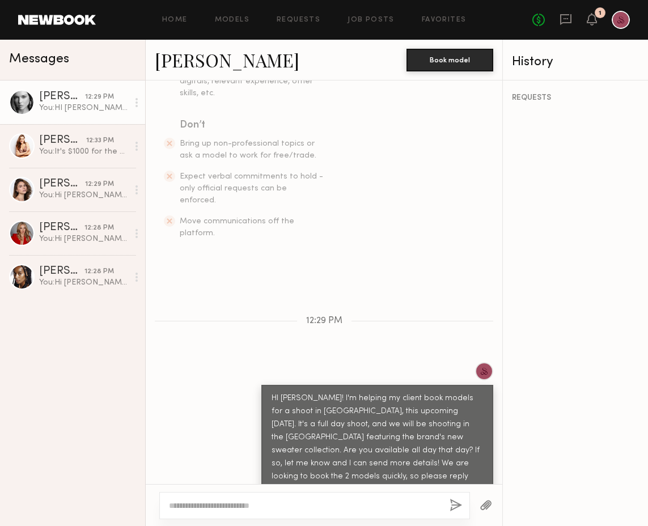
scroll to position [274, 0]
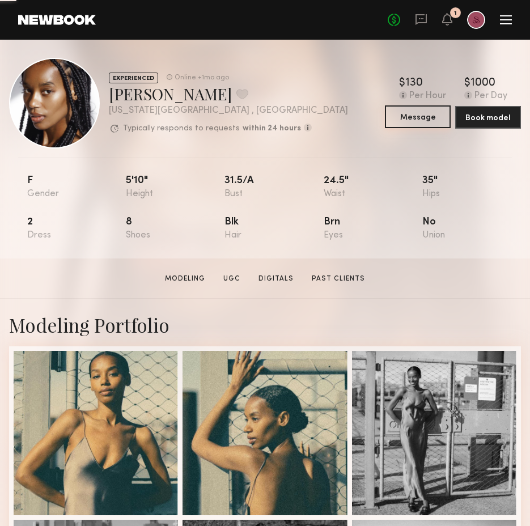
click at [407, 118] on button "Message" at bounding box center [418, 116] width 66 height 23
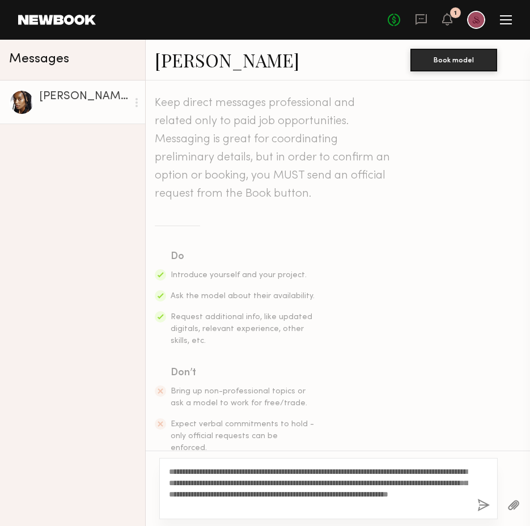
click at [455, 491] on textarea "**********" at bounding box center [318, 488] width 299 height 45
click at [421, 505] on textarea "**********" at bounding box center [318, 488] width 299 height 45
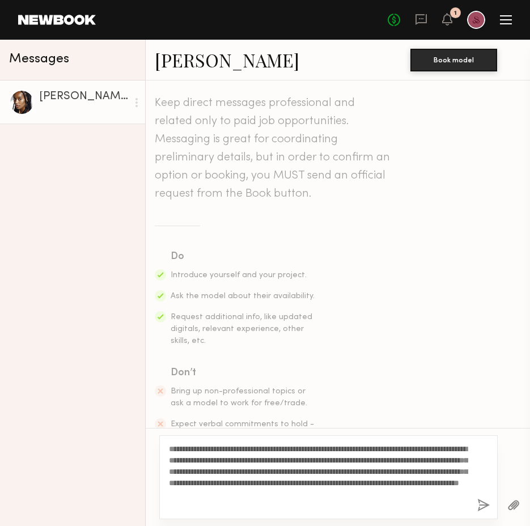
drag, startPoint x: 357, startPoint y: 505, endPoint x: 204, endPoint y: 446, distance: 164.3
click at [204, 446] on textarea "**********" at bounding box center [318, 477] width 299 height 68
type textarea "**********"
click at [483, 506] on button "button" at bounding box center [483, 506] width 12 height 14
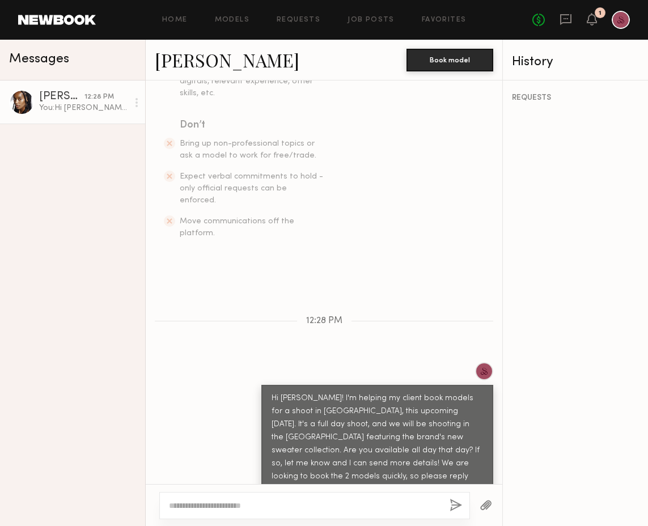
scroll to position [274, 0]
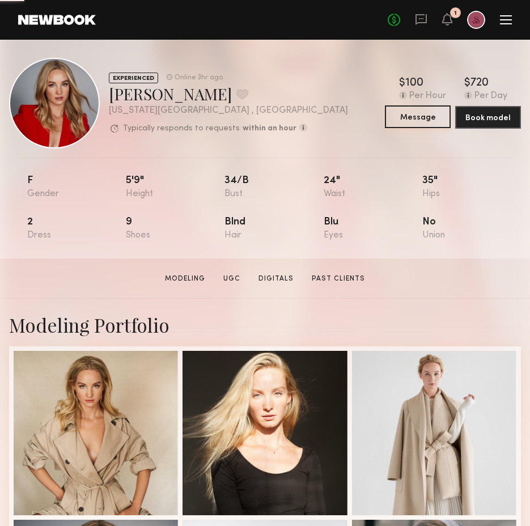
click at [415, 124] on button "Message" at bounding box center [418, 116] width 66 height 23
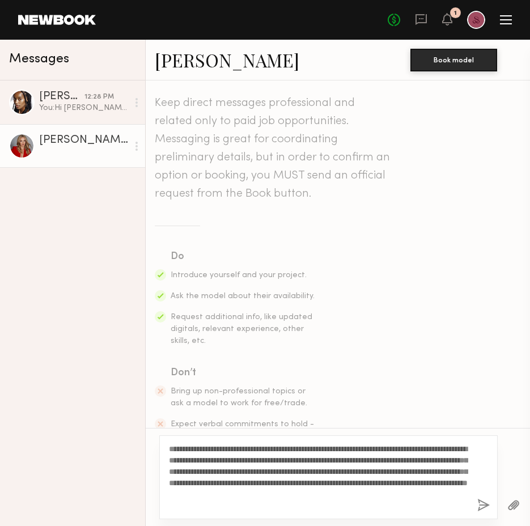
type textarea "**********"
click at [484, 505] on button "button" at bounding box center [483, 506] width 12 height 14
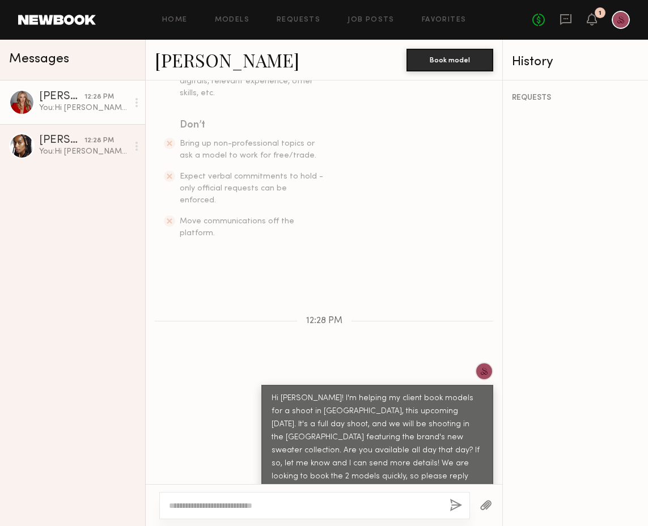
scroll to position [274, 0]
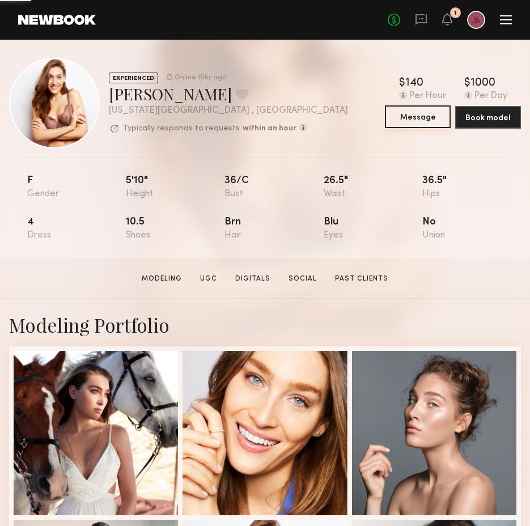
click at [421, 121] on button "Message" at bounding box center [418, 116] width 66 height 23
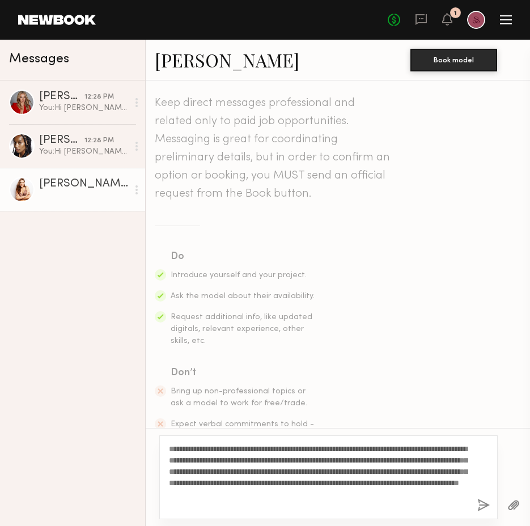
type textarea "**********"
click at [484, 504] on button "button" at bounding box center [483, 506] width 12 height 14
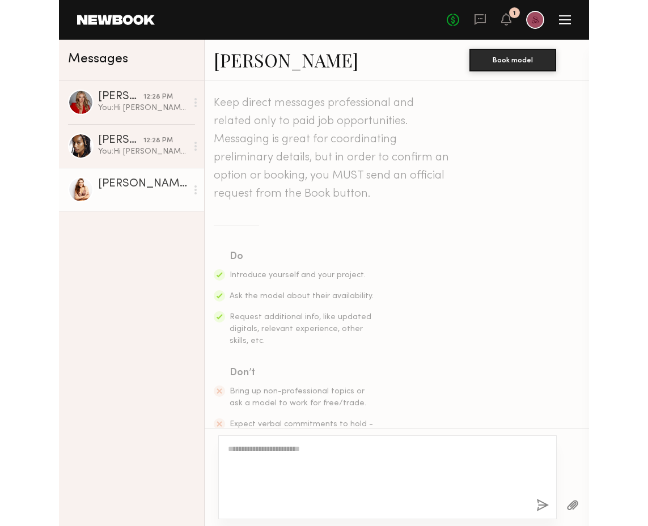
scroll to position [220, 0]
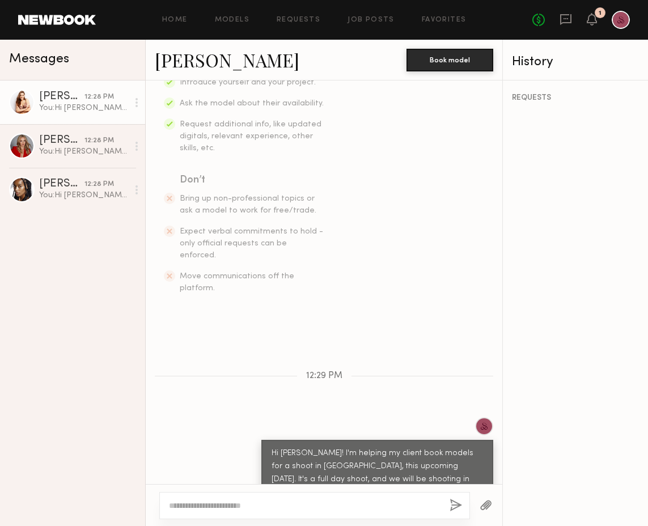
click at [195, 70] on link "[PERSON_NAME]" at bounding box center [227, 60] width 145 height 24
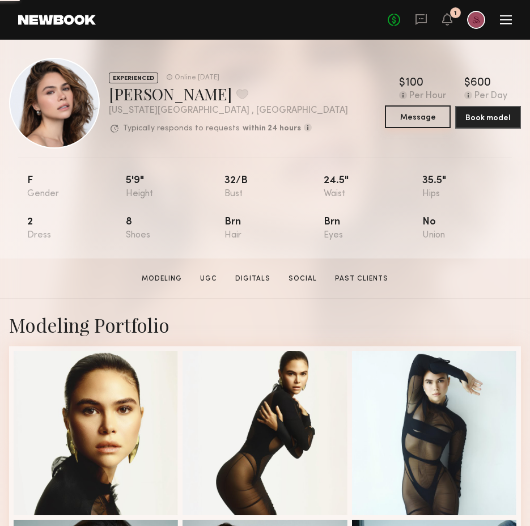
click at [423, 116] on button "Message" at bounding box center [418, 116] width 66 height 23
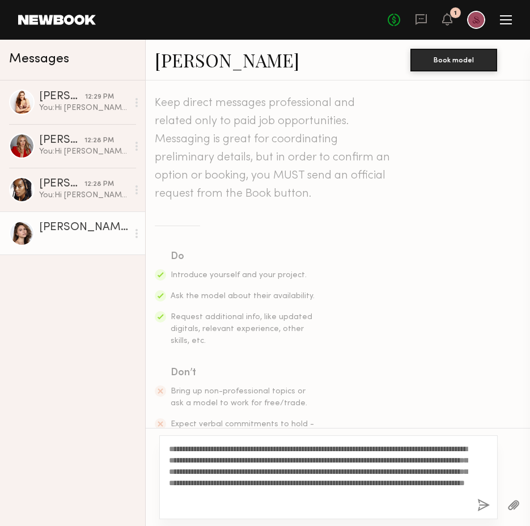
type textarea "**********"
click at [481, 502] on button "button" at bounding box center [483, 506] width 12 height 14
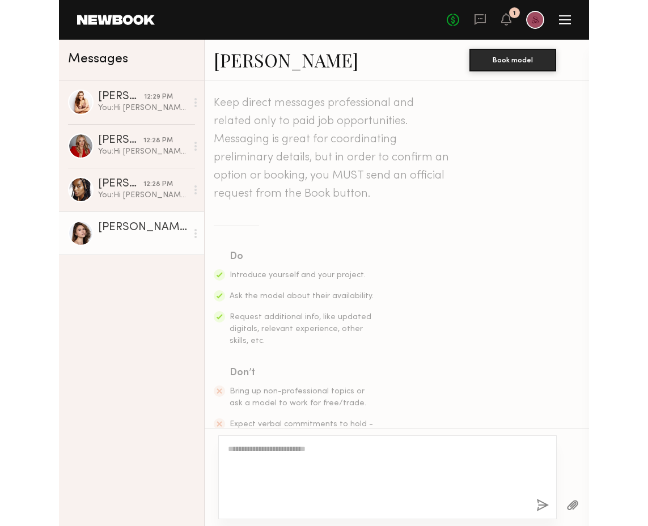
scroll to position [220, 0]
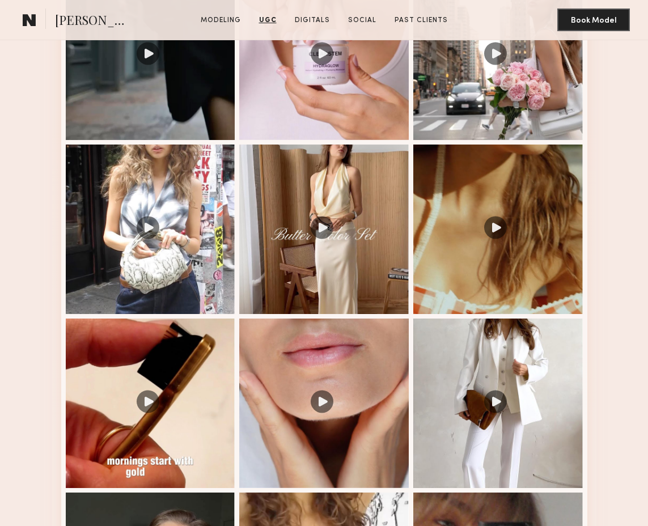
scroll to position [1178, 0]
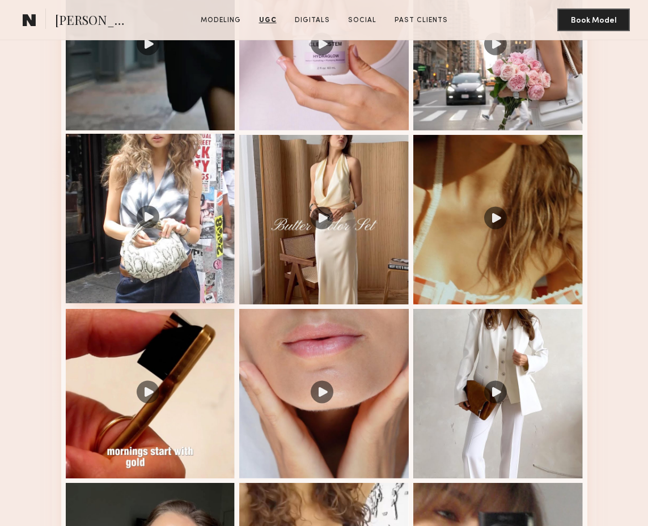
click at [142, 238] on div at bounding box center [151, 219] width 170 height 170
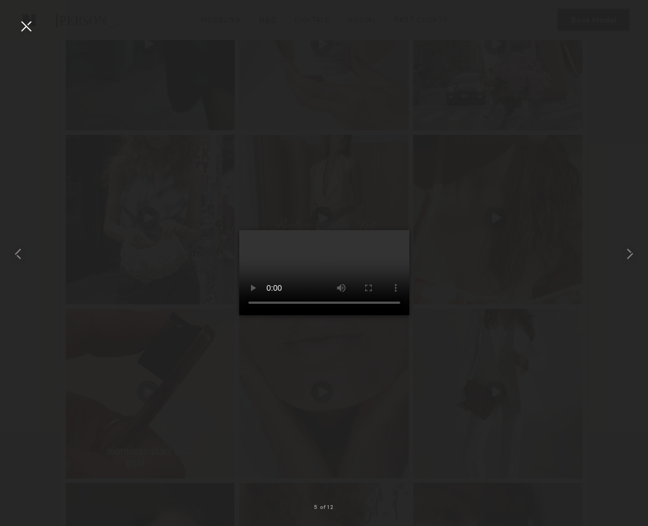
click at [26, 27] on div at bounding box center [26, 26] width 18 height 18
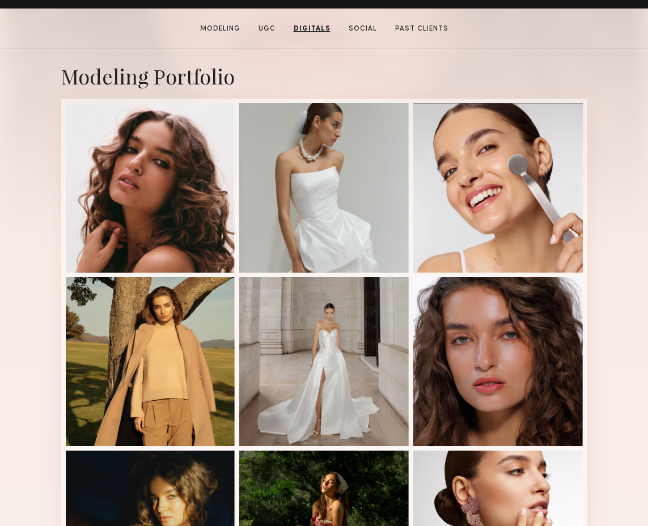
scroll to position [6, 0]
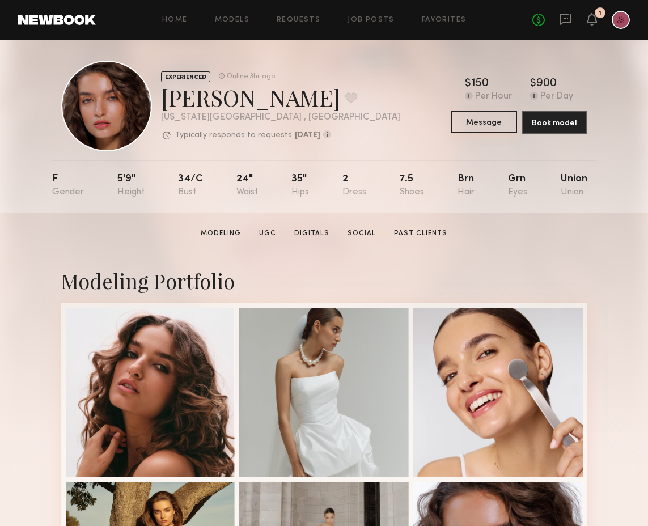
click at [473, 124] on button "Message" at bounding box center [484, 122] width 66 height 23
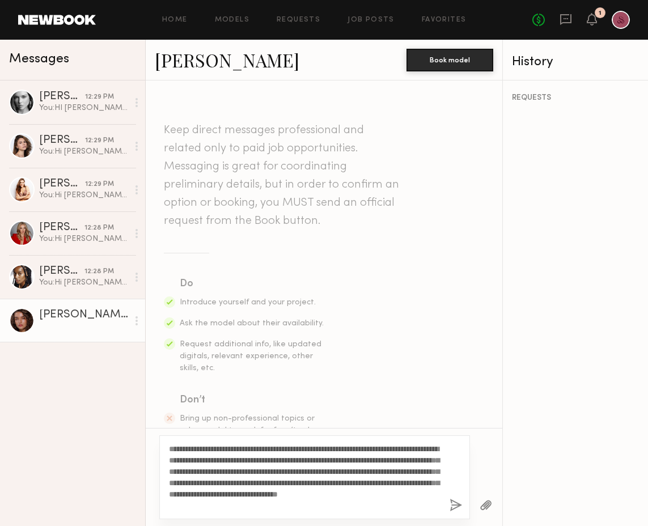
type textarea "**********"
click at [450, 510] on button "button" at bounding box center [456, 506] width 12 height 14
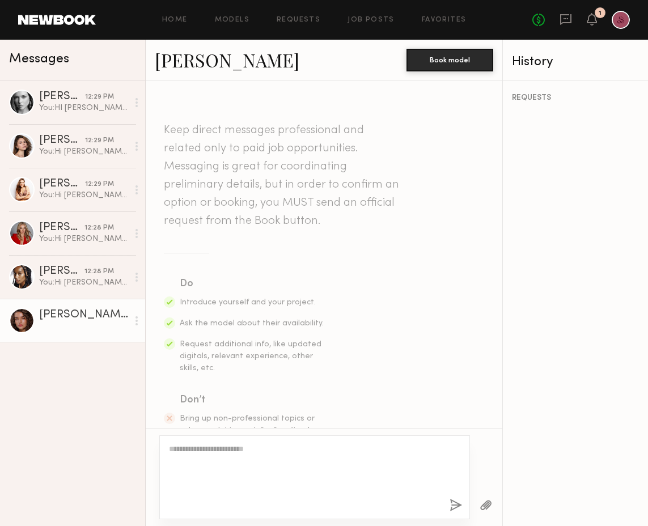
scroll to position [274, 0]
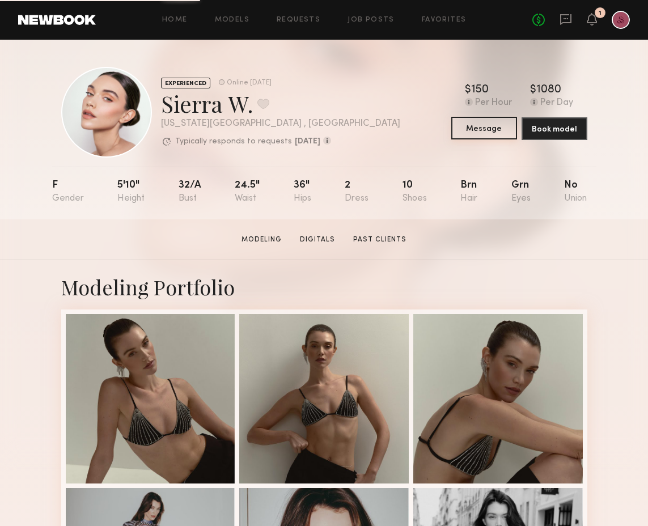
click at [479, 124] on button "Message" at bounding box center [484, 128] width 66 height 23
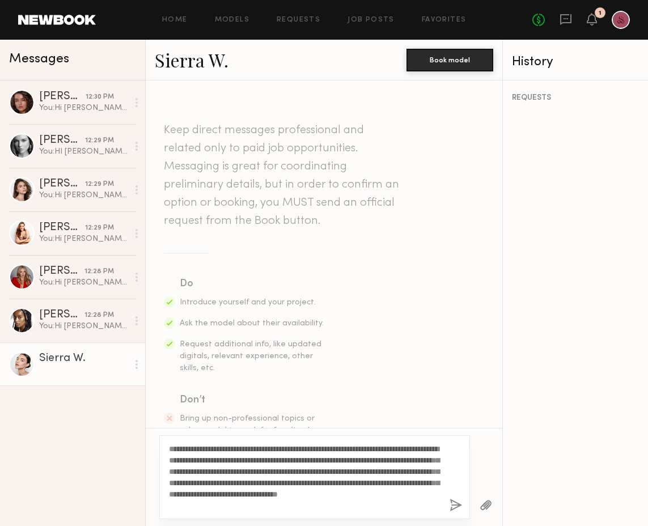
type textarea "**********"
click at [455, 505] on button "button" at bounding box center [456, 506] width 12 height 14
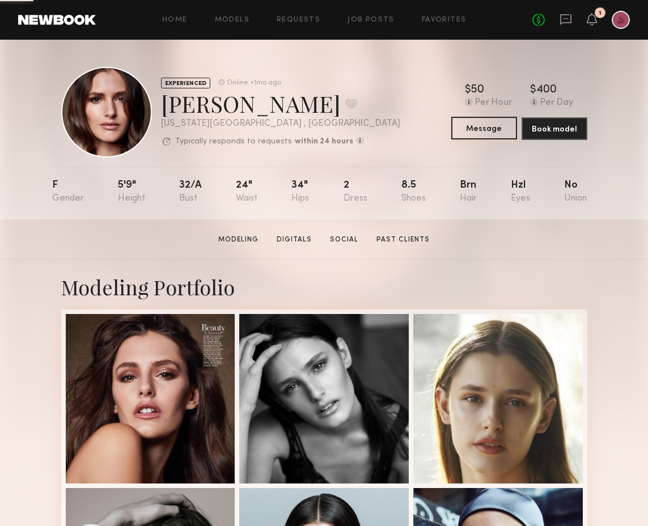
click at [478, 131] on button "Message" at bounding box center [484, 128] width 66 height 23
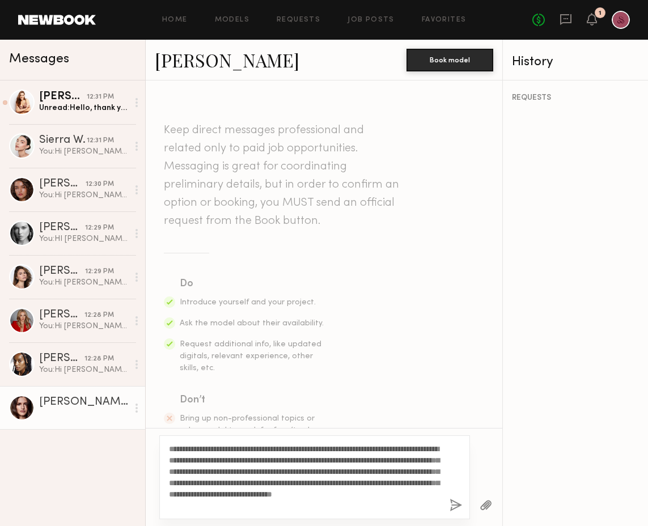
type textarea "**********"
click at [455, 506] on button "button" at bounding box center [456, 506] width 12 height 14
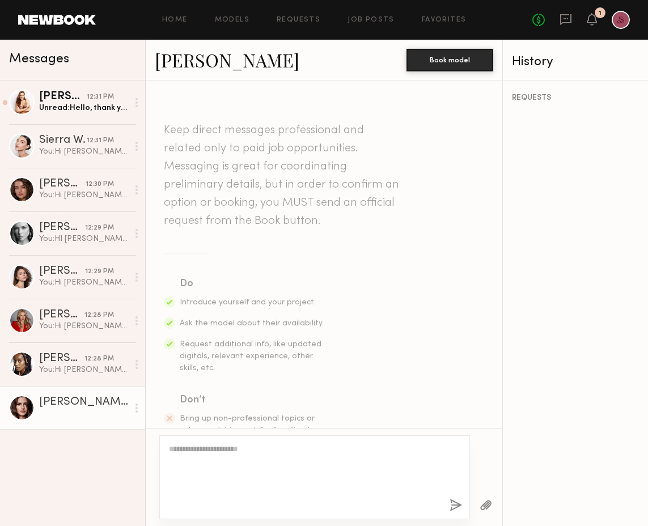
scroll to position [274, 0]
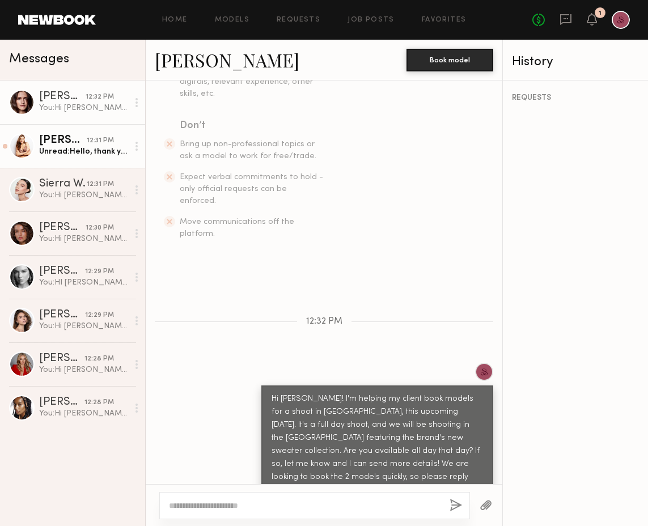
click at [87, 159] on link "Sarah D. 12:31 PM Unread: Hello, thank you so much for reaching out, I’m on hol…" at bounding box center [72, 146] width 145 height 44
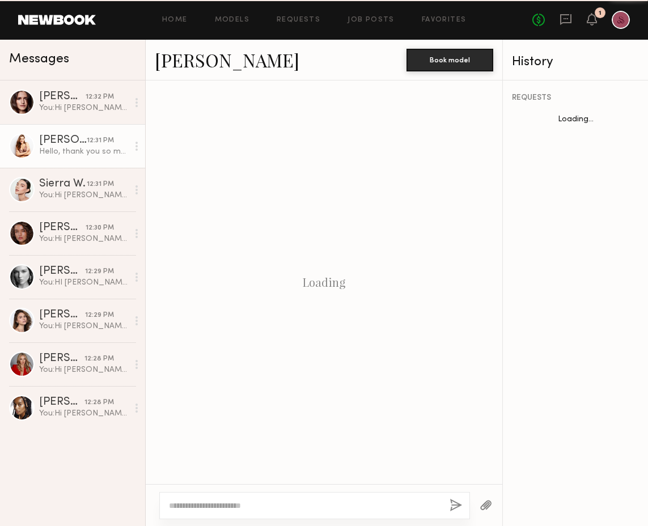
scroll to position [331, 0]
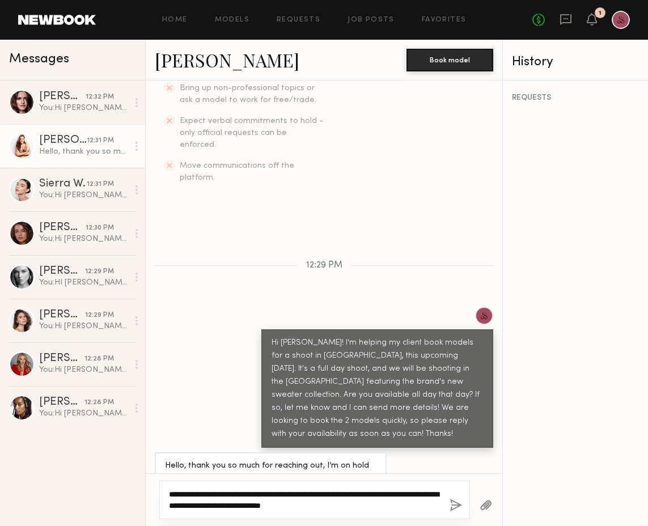
type textarea "**********"
click at [454, 508] on button "button" at bounding box center [456, 506] width 12 height 14
